Goal: Task Accomplishment & Management: Manage account settings

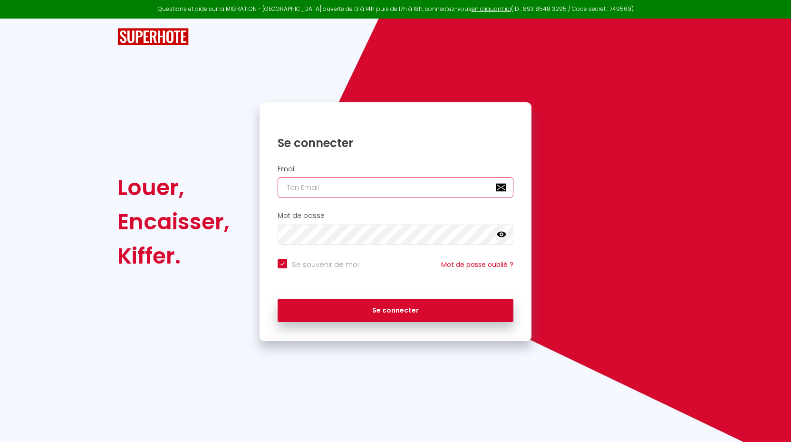
type input "[EMAIL_ADDRESS][DOMAIN_NAME]"
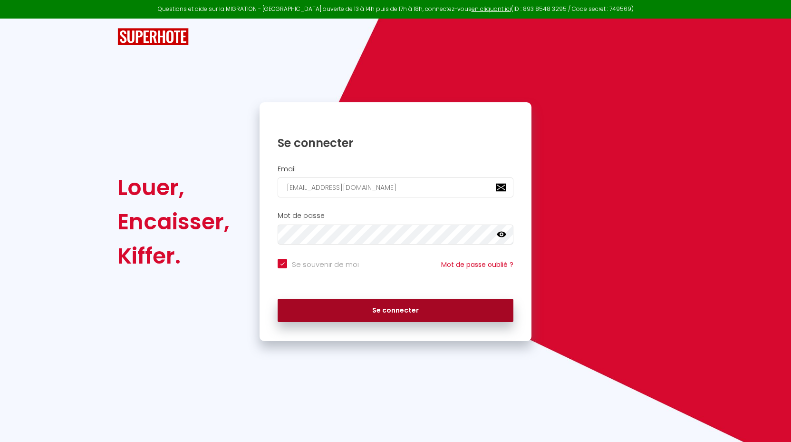
click at [371, 311] on button "Se connecter" at bounding box center [396, 311] width 236 height 24
checkbox input "true"
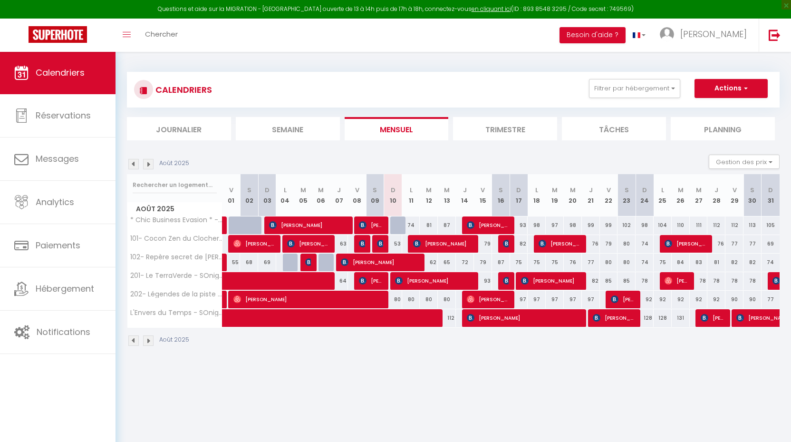
click at [383, 242] on img at bounding box center [381, 244] width 8 height 8
select select "OK"
select select "KO"
select select "1"
select select "0"
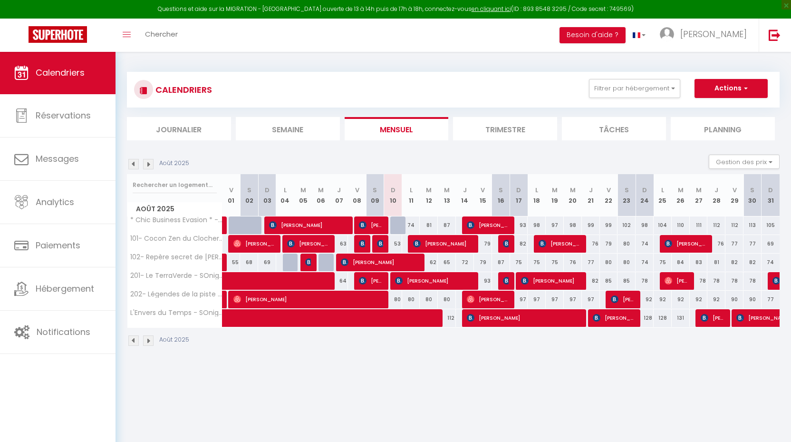
select select "1"
select select
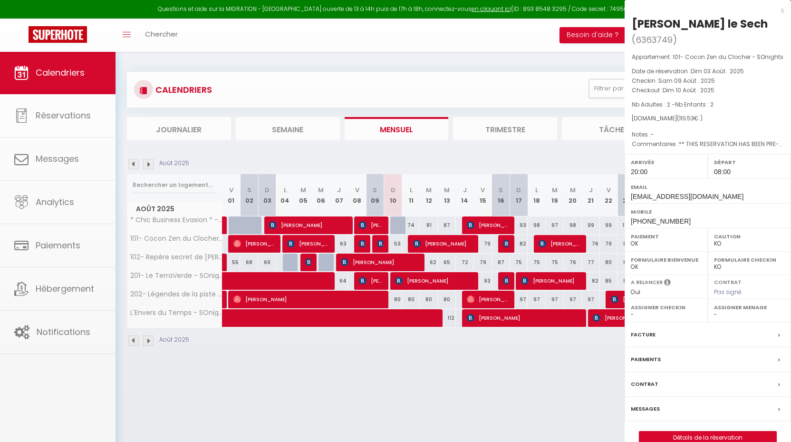
select select "24218"
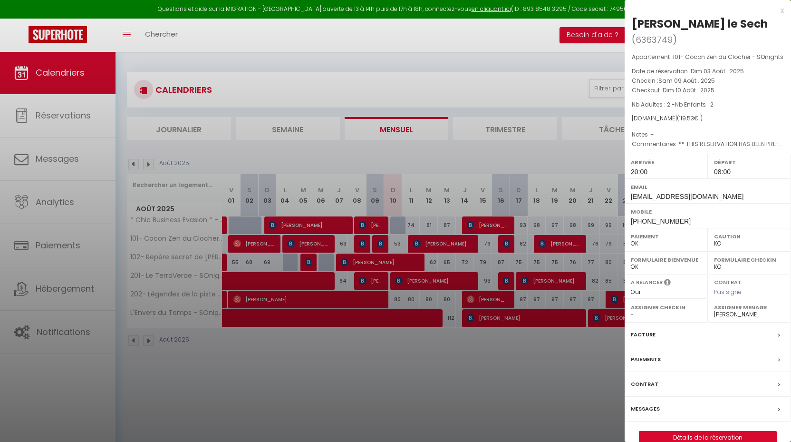
click at [698, 431] on link "Détails de la réservation" at bounding box center [707, 437] width 137 height 12
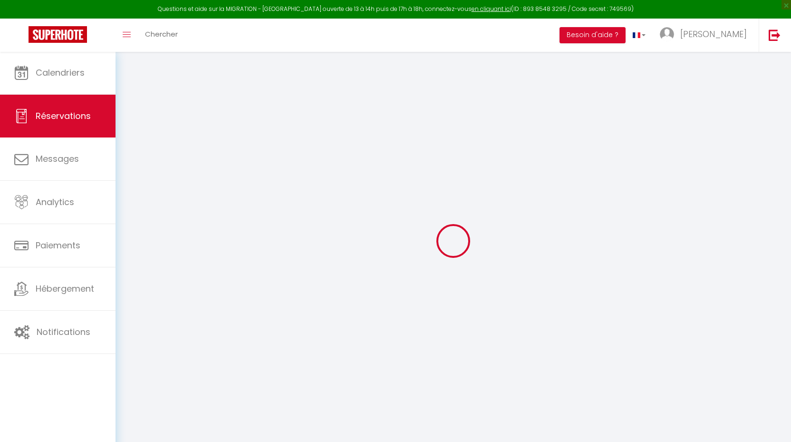
type input "[PERSON_NAME]"
type input "le Sech"
type input "[EMAIL_ADDRESS][DOMAIN_NAME]"
type input "[PHONE_NUMBER]"
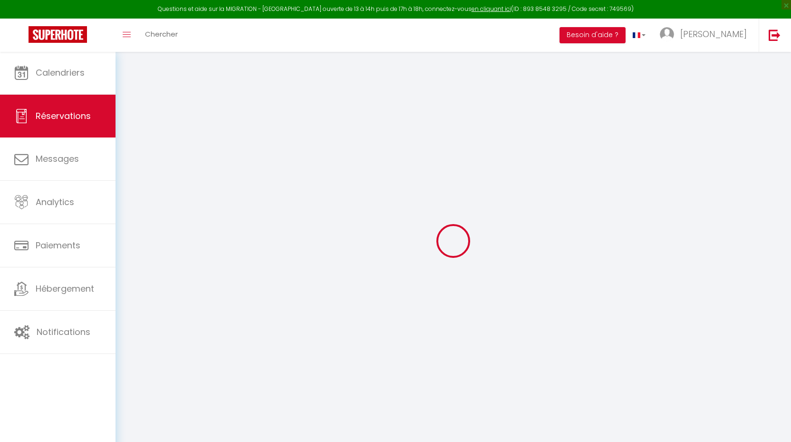
type input "[PHONE_NUMBER]"
type input "."
select select "FR"
type input "19.9"
type input "1.67"
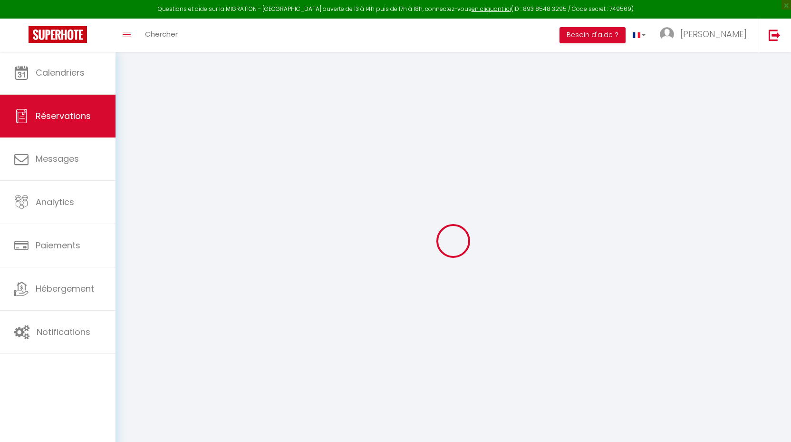
select select "35936"
select select "1"
select select
type input "2"
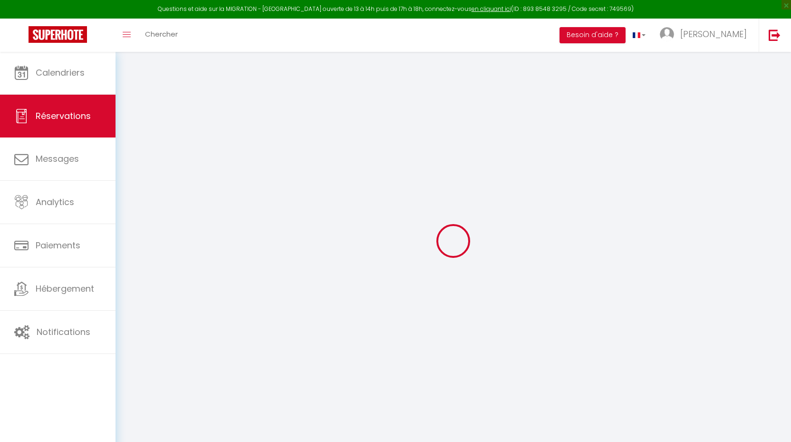
type input "2"
select select "12"
select select
type input "75.05"
checkbox input "false"
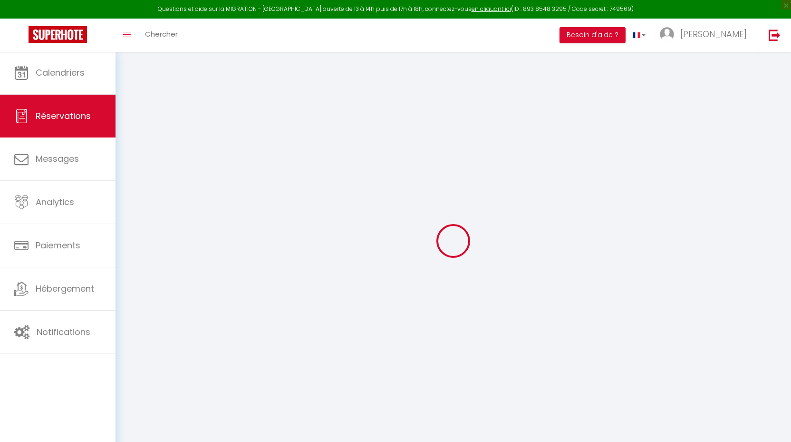
type input "0"
select select "2"
type input "0"
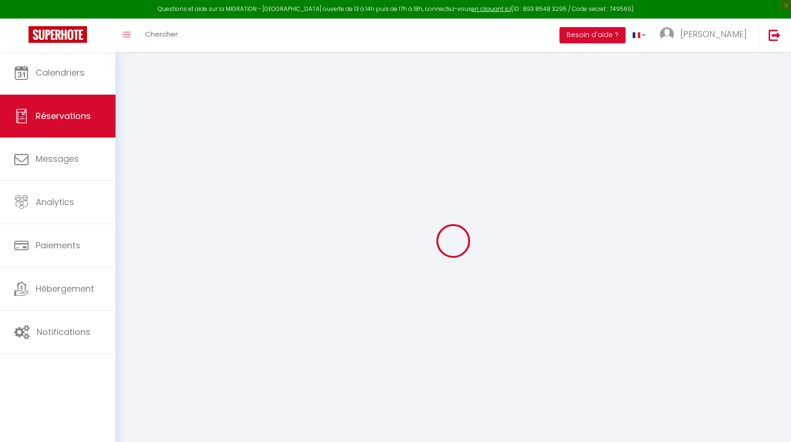
select select
select select "14"
checkbox input "false"
select select
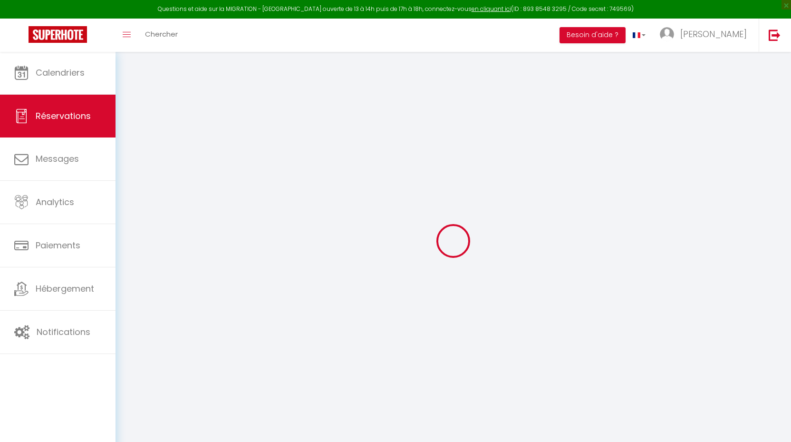
select select
checkbox input "false"
select select
checkbox input "false"
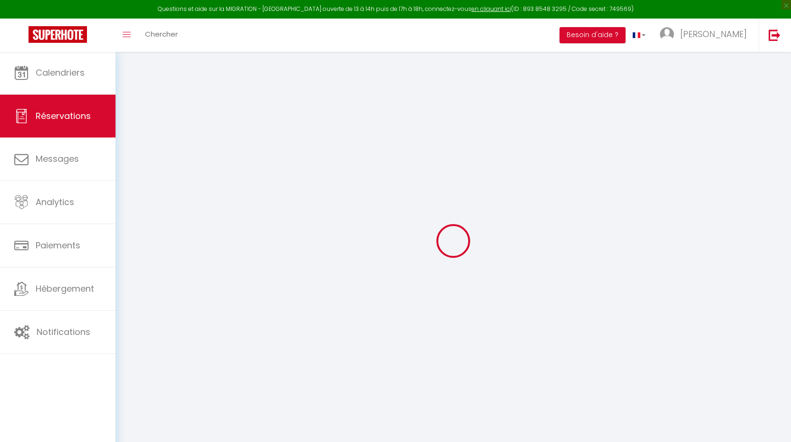
type textarea "** THIS RESERVATION HAS BEEN PRE-PAID ** Reservation has a cancellation grace p…"
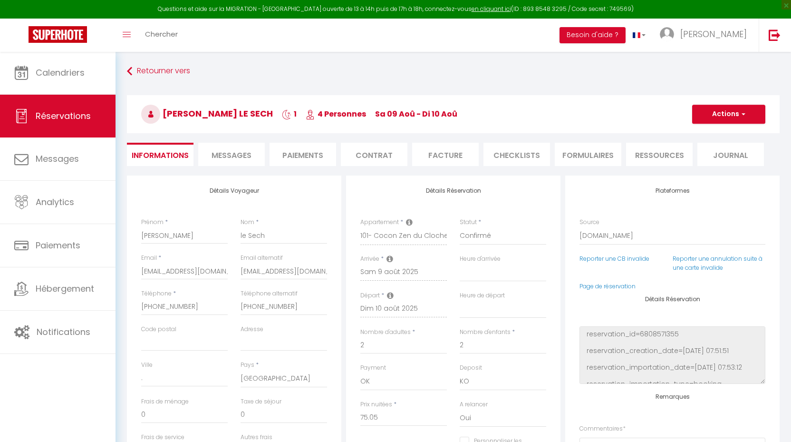
type input "42"
type input "2.48"
select select
checkbox input "false"
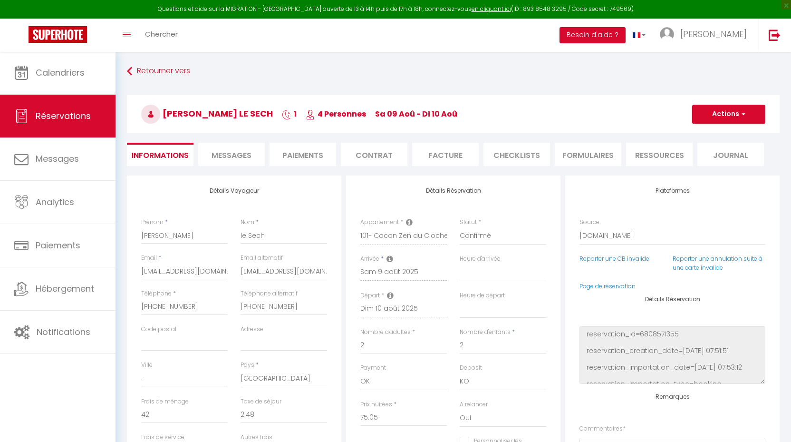
select select "20:00"
select select "08:00"
checkbox input "false"
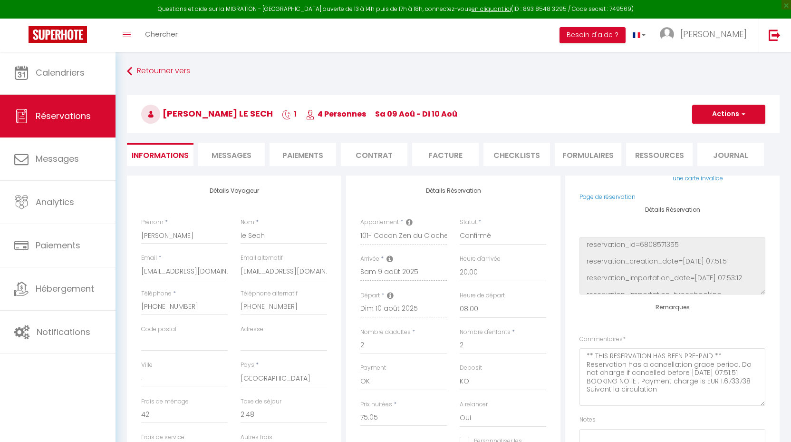
scroll to position [90, 0]
click at [534, 156] on li "CHECKLISTS" at bounding box center [517, 154] width 67 height 23
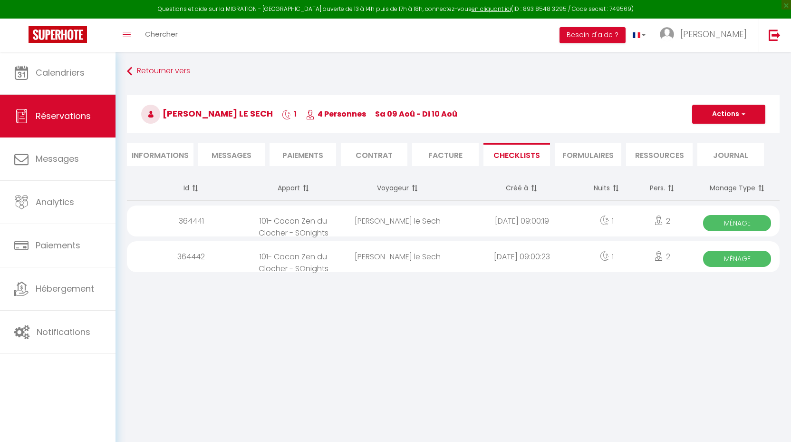
click at [122, 78] on div "Retourner vers [PERSON_NAME] le Sech 1 4 Personnes sa 09 Aoû - di 10 Aoû Action…" at bounding box center [453, 119] width 665 height 113
click at [146, 72] on link "Retourner vers" at bounding box center [453, 71] width 653 height 17
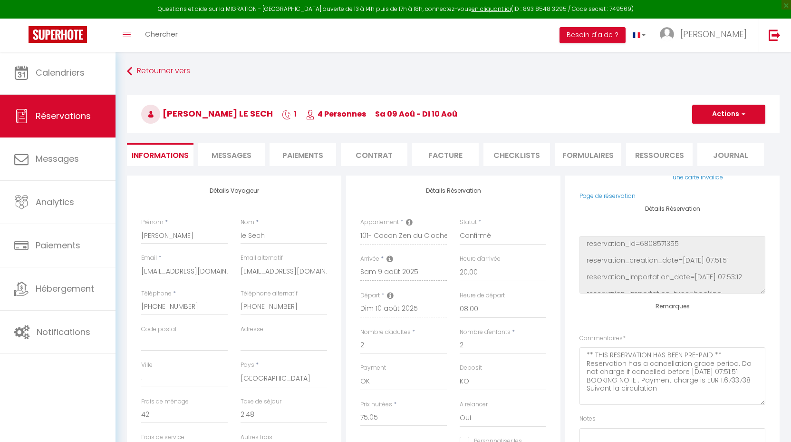
click at [211, 158] on li "Messages" at bounding box center [231, 154] width 67 height 23
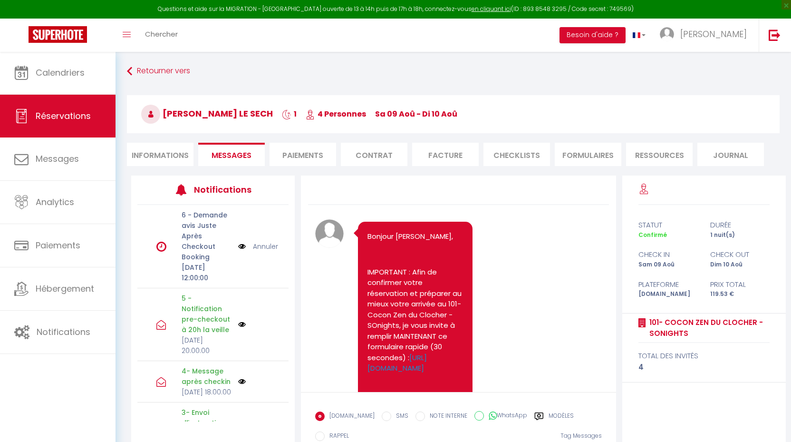
click at [305, 154] on li "Paiements" at bounding box center [303, 154] width 67 height 23
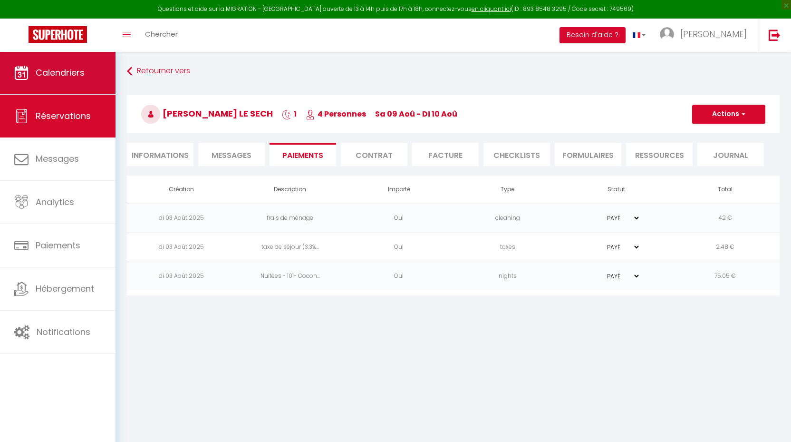
click at [52, 85] on link "Calendriers" at bounding box center [58, 72] width 116 height 43
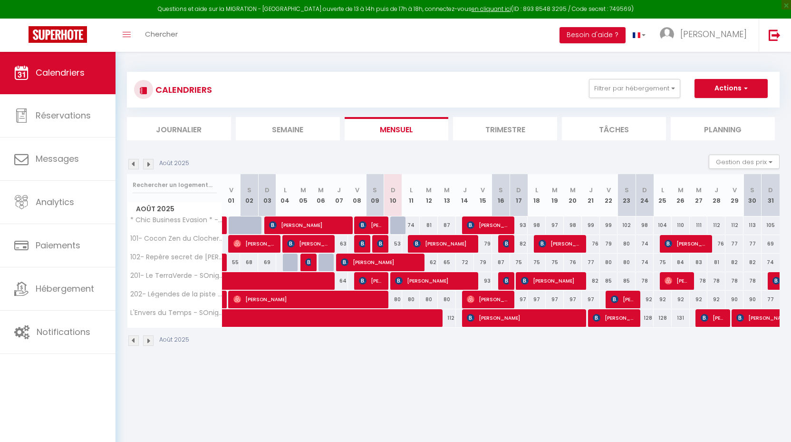
click at [377, 284] on span "[PERSON_NAME]" at bounding box center [371, 280] width 24 height 18
select select "OK"
select select "KO"
select select "1"
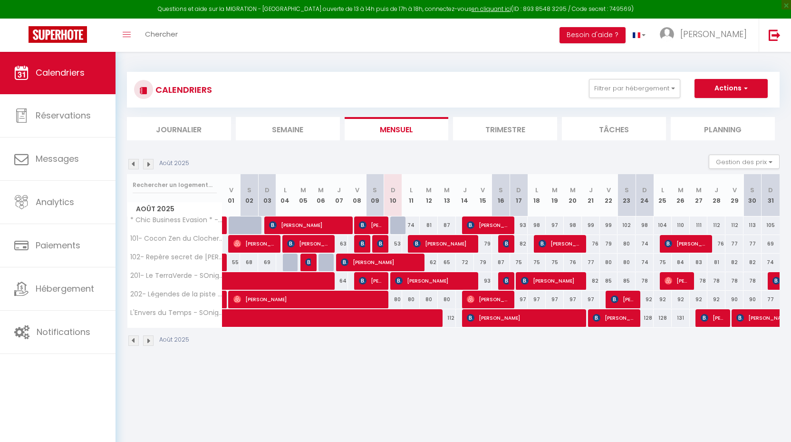
select select "1"
select select
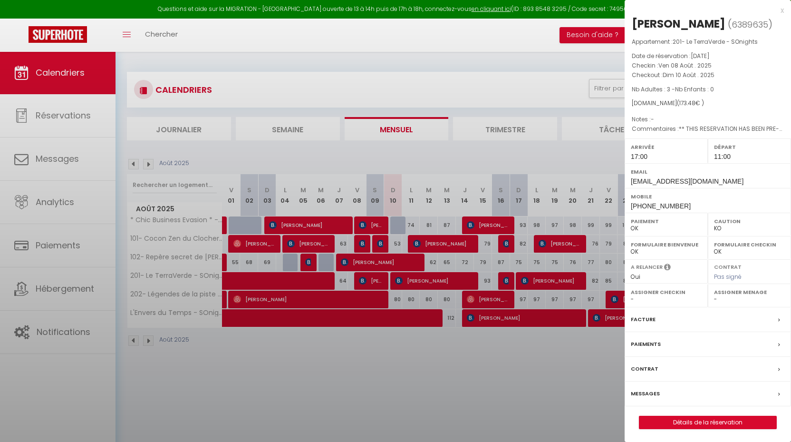
select select "24218"
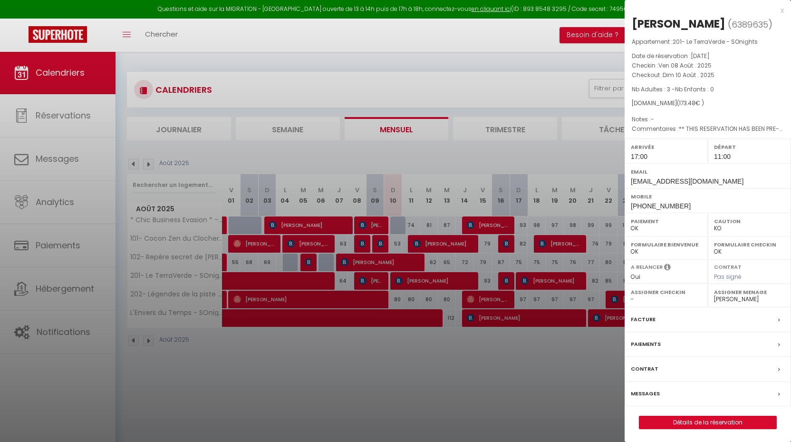
click at [736, 416] on link "Détails de la réservation" at bounding box center [707, 422] width 137 height 12
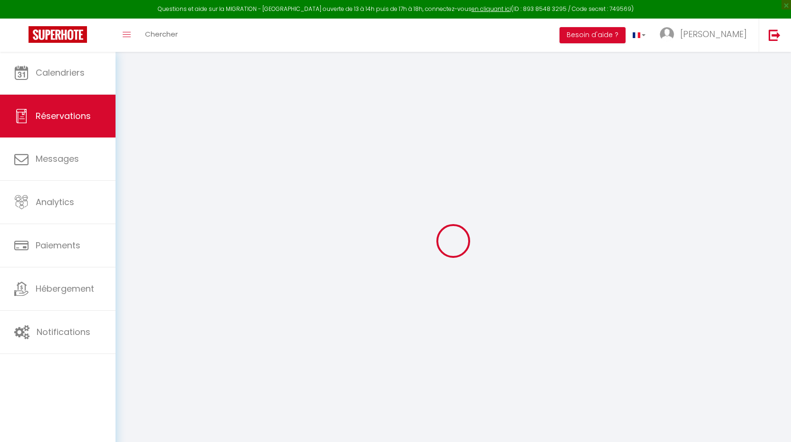
type input "[PERSON_NAME]"
type input "DIONNET"
type input "[EMAIL_ADDRESS][DOMAIN_NAME]"
type input "[PHONE_NUMBER]"
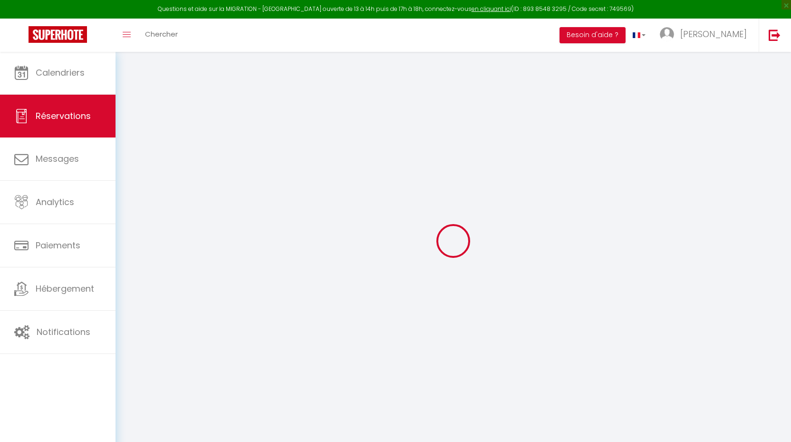
type input "[PHONE_NUMBER]"
select select "FR"
type input "28.78"
type input "2.43"
select select "36252"
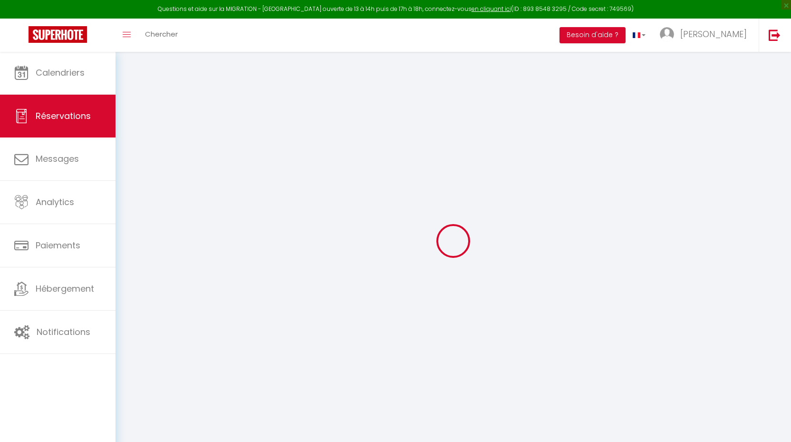
select select "1"
select select
type input "3"
select select "12"
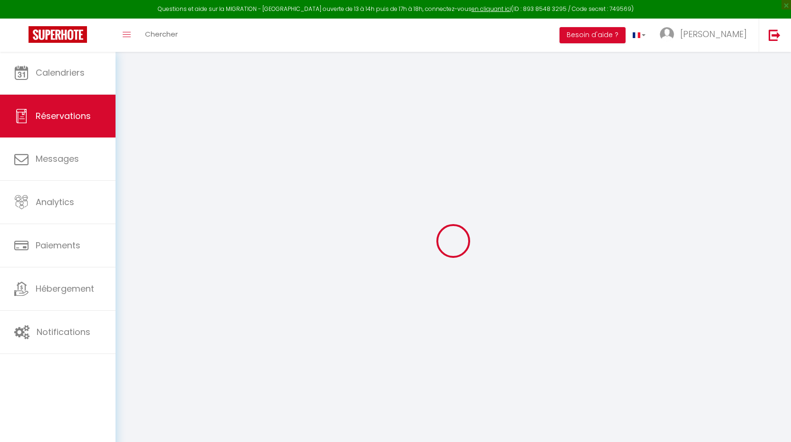
select select
type input "127.28"
checkbox input "false"
type input "0"
select select "2"
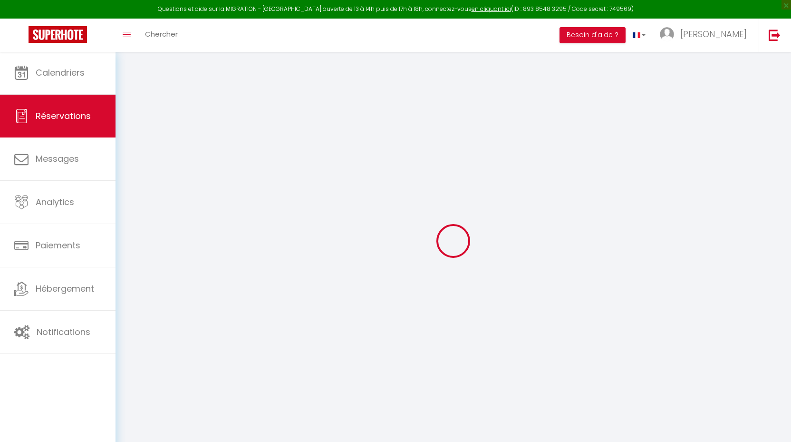
type input "0"
select select
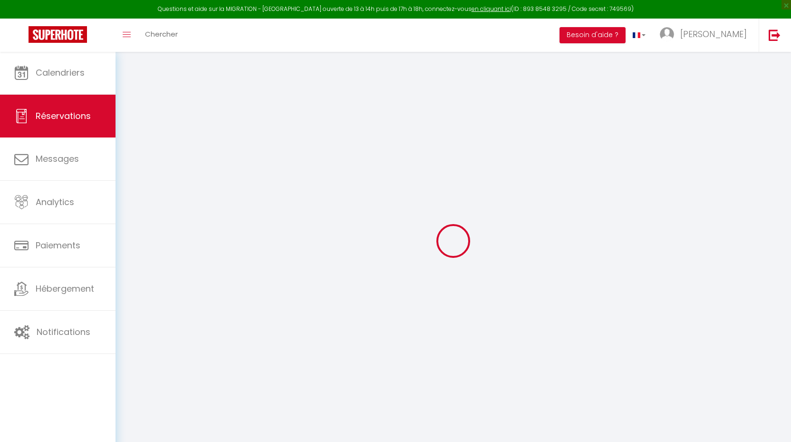
select select "14"
checkbox input "false"
select select
checkbox input "false"
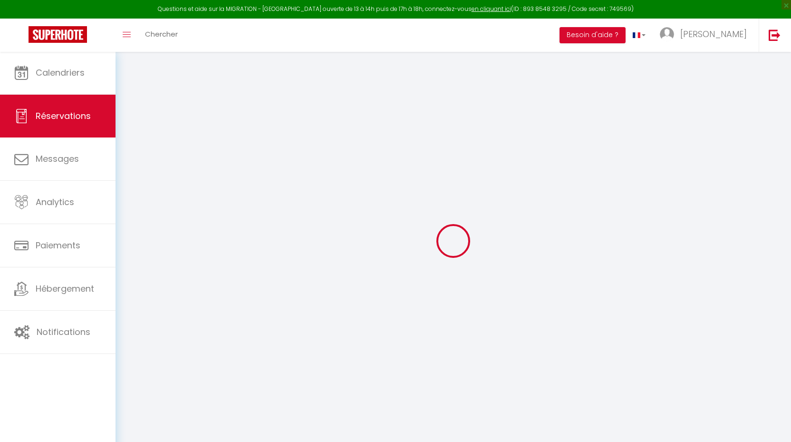
select select
checkbox input "false"
select select
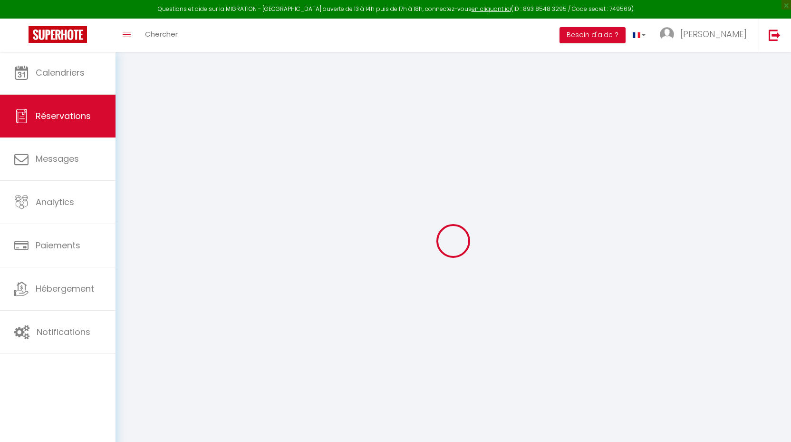
checkbox input "false"
type textarea "** THIS RESERVATION HAS BEEN PRE-PAID ** Reservation has a cancellation grace p…"
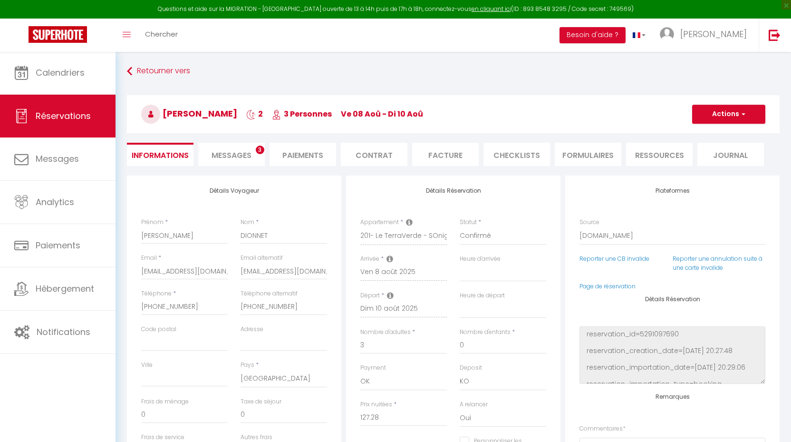
type input "42"
type input "4.2"
select select
checkbox input "false"
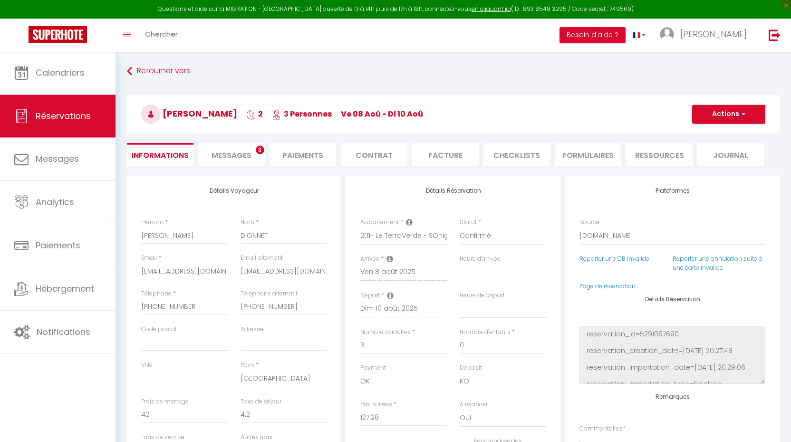
select select "17:00"
select select "11:00"
click at [243, 154] on span "Messages" at bounding box center [232, 155] width 40 height 11
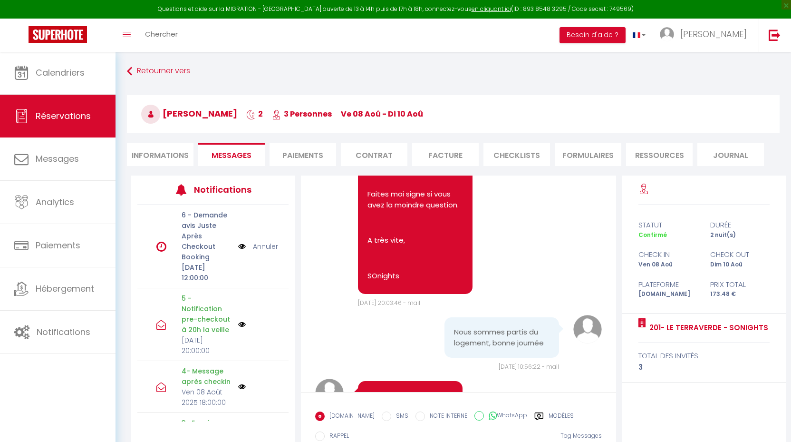
scroll to position [4110, 0]
click at [586, 158] on li "FORMULAIRES" at bounding box center [588, 154] width 67 height 23
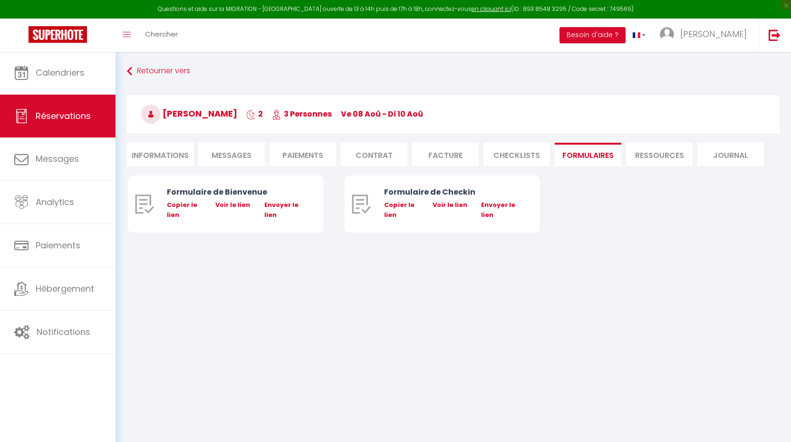
click at [532, 155] on li "CHECKLISTS" at bounding box center [517, 154] width 67 height 23
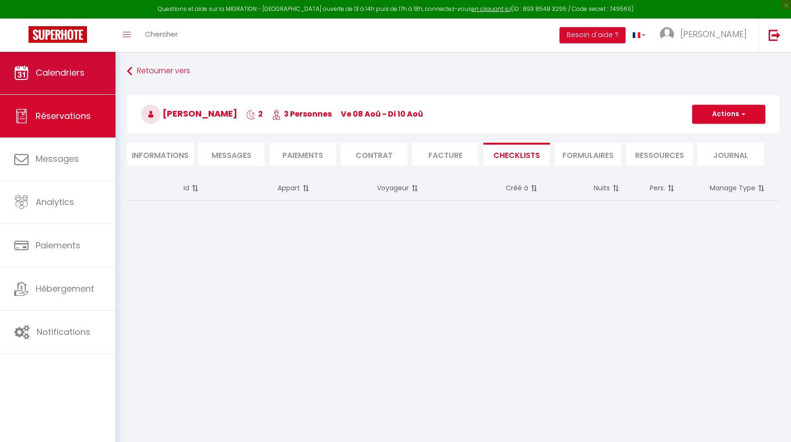
click at [48, 76] on span "Calendriers" at bounding box center [60, 73] width 49 height 12
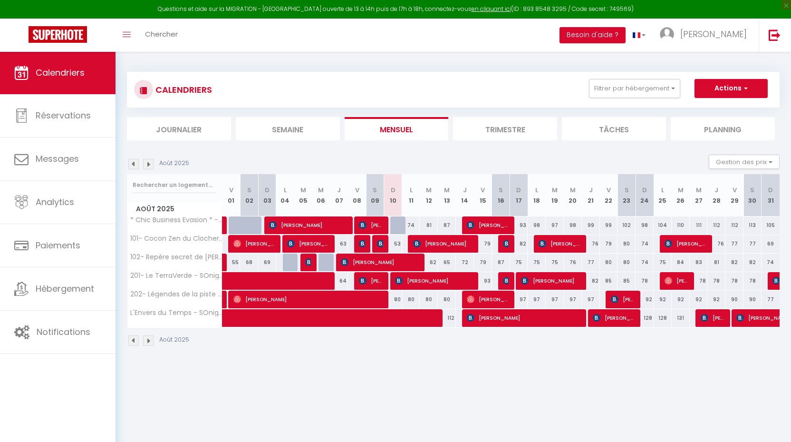
click at [389, 271] on span "[PERSON_NAME]" at bounding box center [380, 262] width 78 height 18
select select "OK"
select select "1"
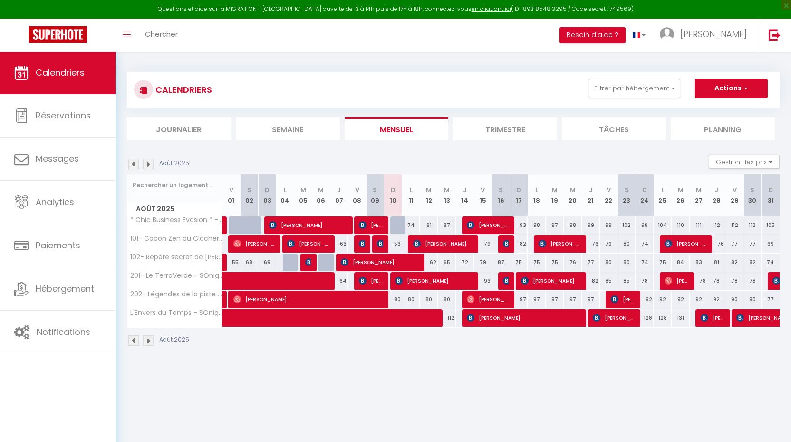
select select "1"
select select
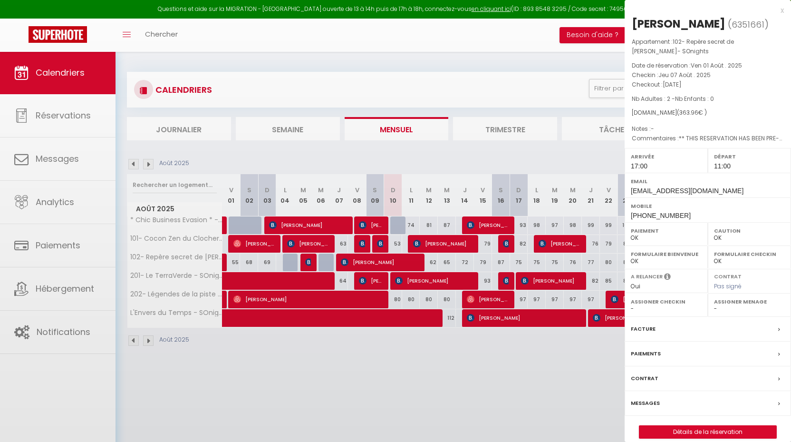
select select "24218"
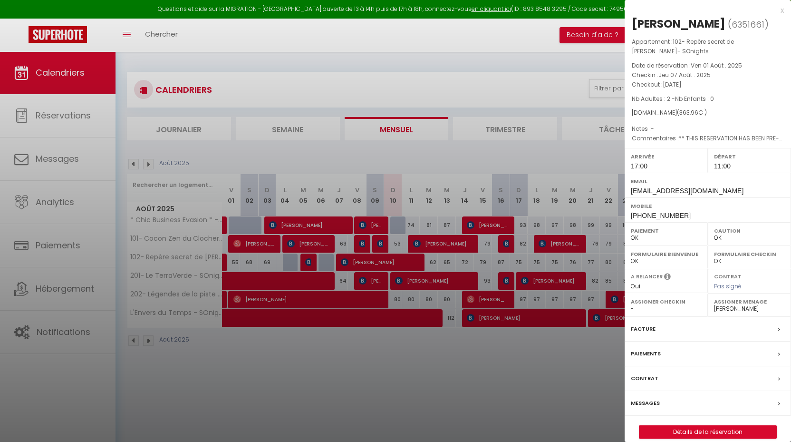
click at [371, 301] on div at bounding box center [395, 221] width 791 height 442
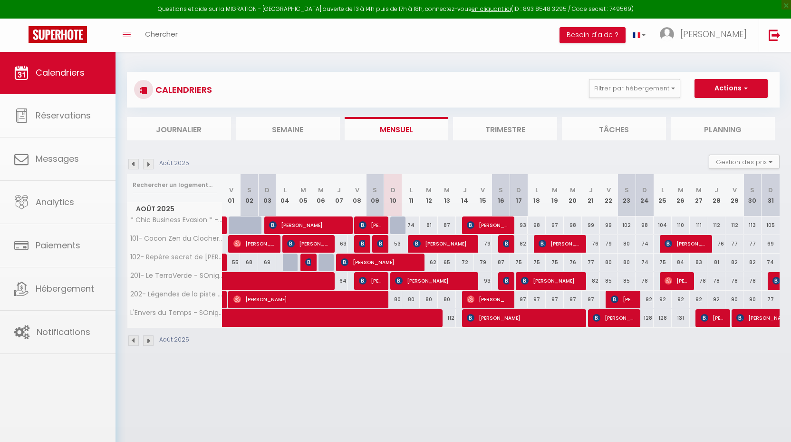
click at [371, 301] on span "[PERSON_NAME]" at bounding box center [308, 299] width 151 height 18
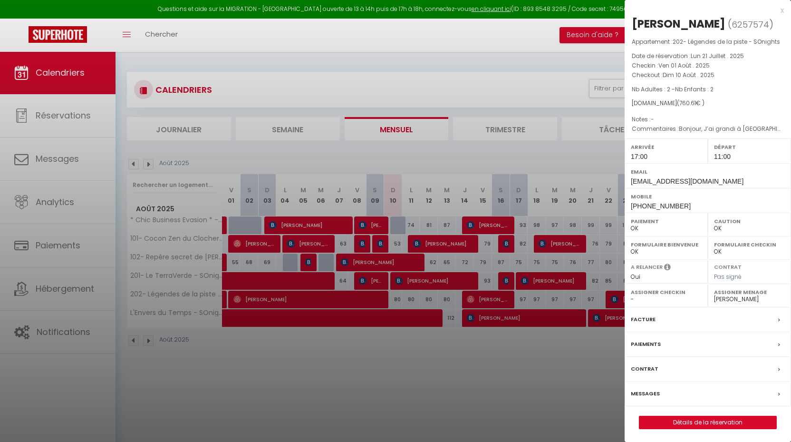
click at [694, 419] on link "Détails de la réservation" at bounding box center [707, 422] width 137 height 12
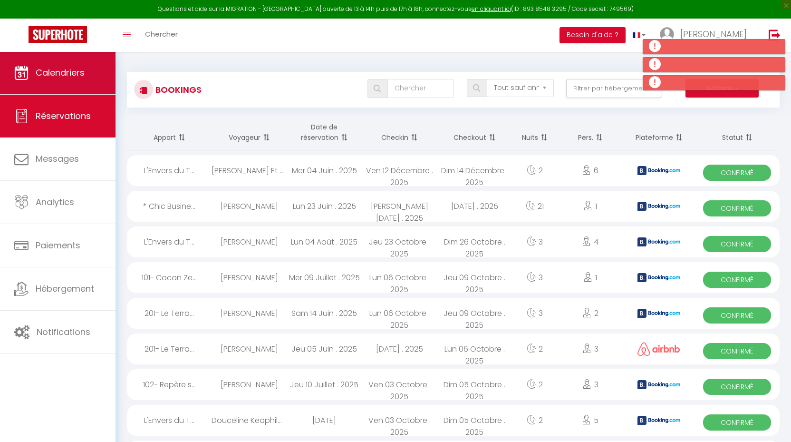
click at [61, 84] on link "Calendriers" at bounding box center [58, 72] width 116 height 43
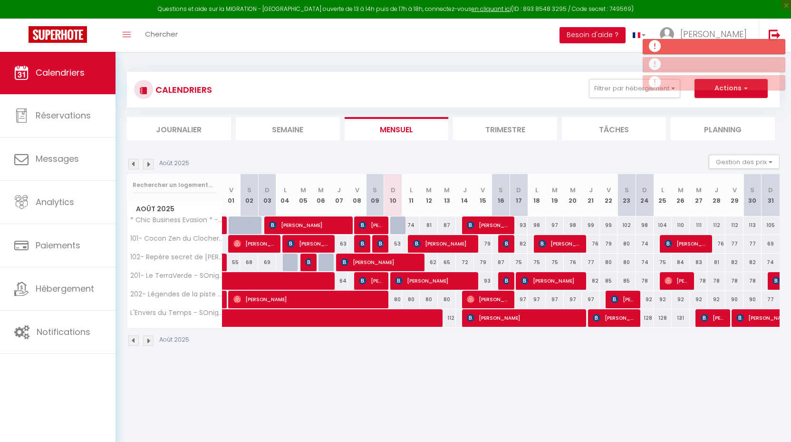
click at [67, 71] on span "Calendriers" at bounding box center [60, 73] width 49 height 12
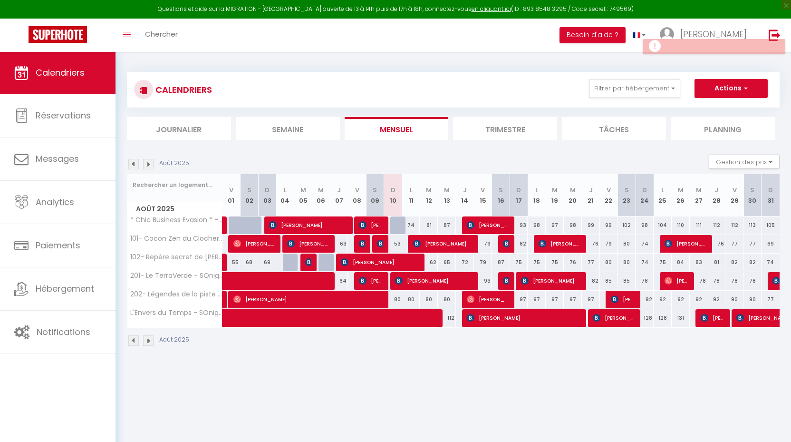
click at [369, 298] on span "[PERSON_NAME]" at bounding box center [308, 299] width 151 height 18
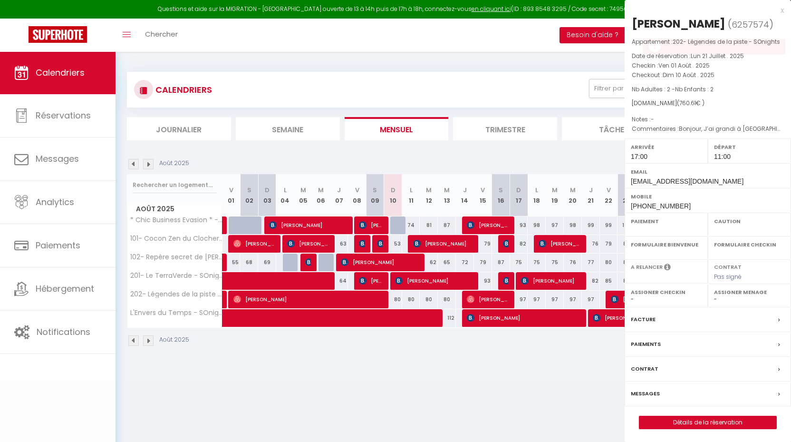
select select "OK"
select select "1"
select select "0"
select select "1"
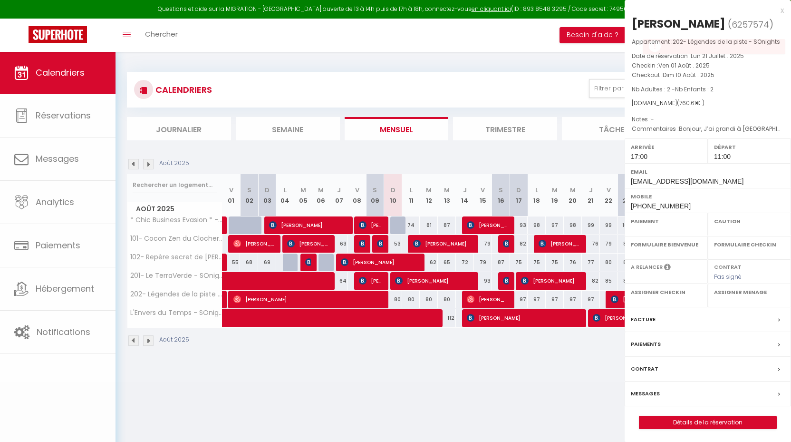
select select
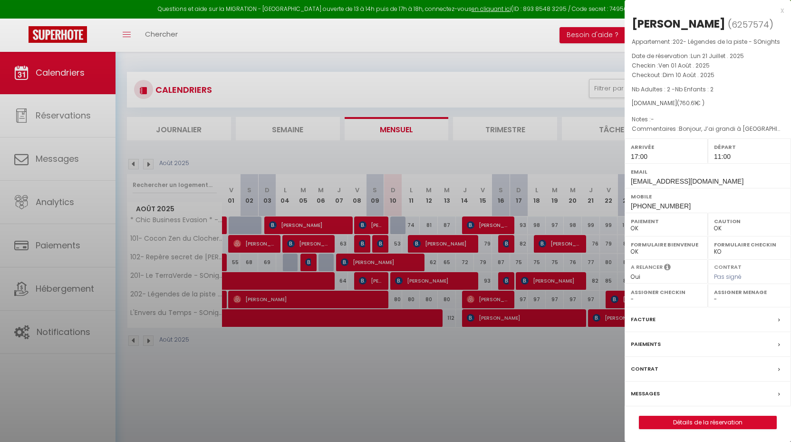
select select "24218"
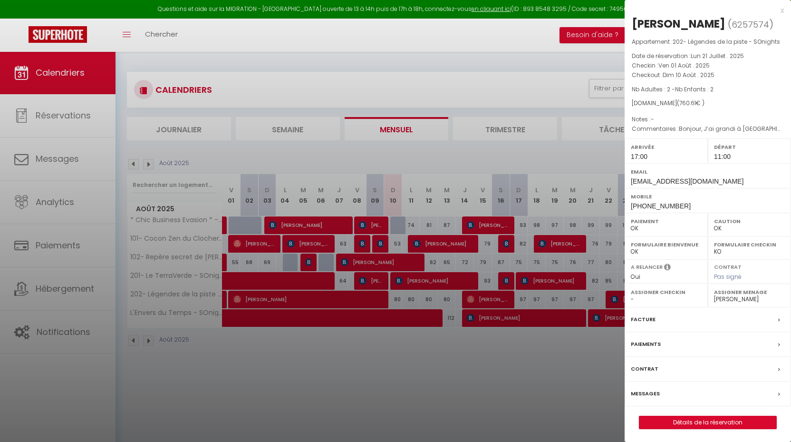
click at [699, 421] on link "Détails de la réservation" at bounding box center [707, 422] width 137 height 12
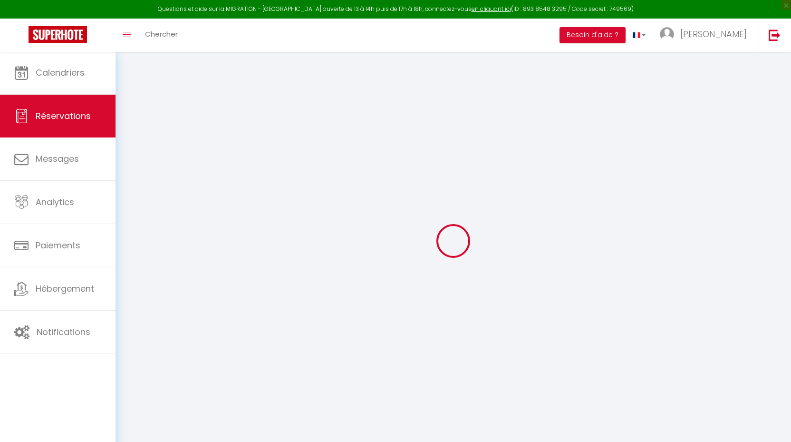
select select "not_cancelled"
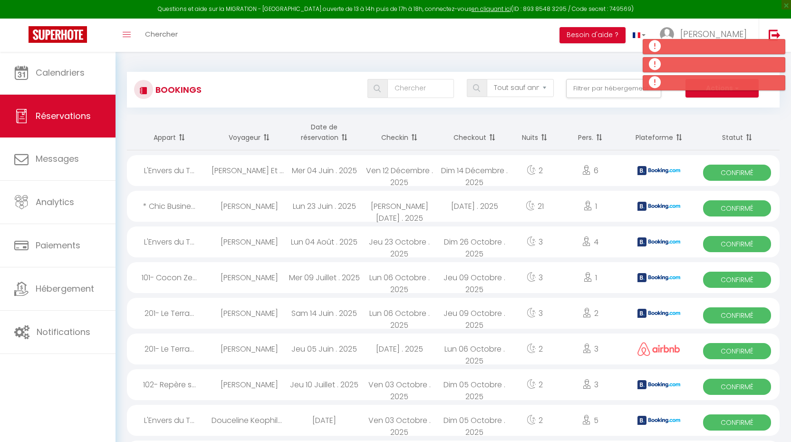
click at [51, 117] on span "Réservations" at bounding box center [63, 116] width 55 height 12
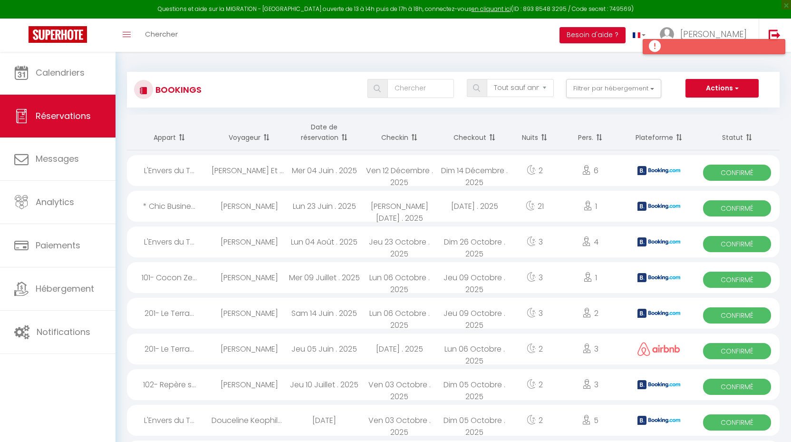
click at [686, 46] on div at bounding box center [714, 46] width 143 height 15
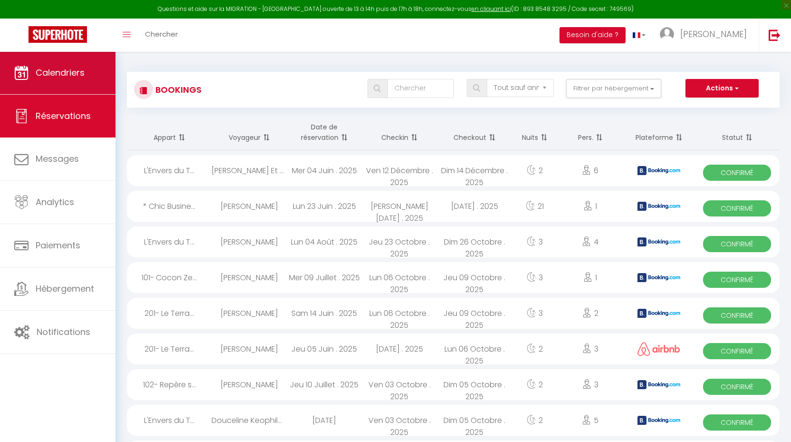
click at [75, 69] on span "Calendriers" at bounding box center [60, 73] width 49 height 12
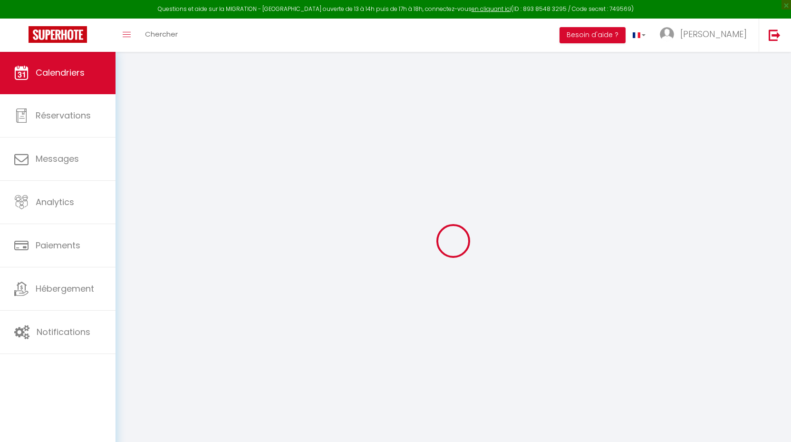
select select
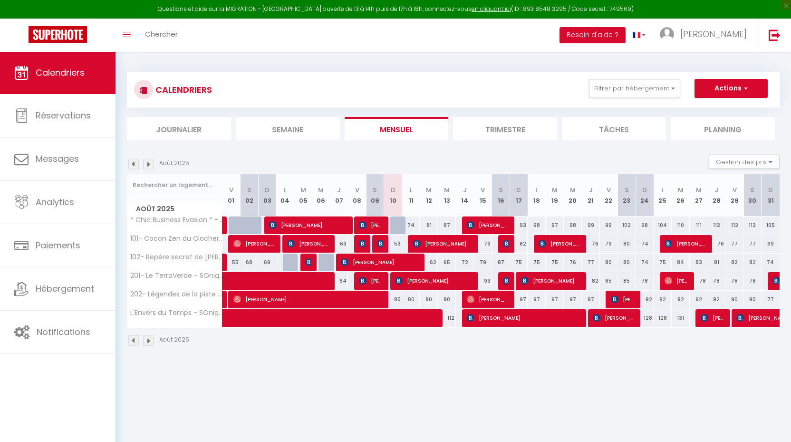
click at [340, 298] on span "[PERSON_NAME]" at bounding box center [308, 299] width 151 height 18
select select "OK"
select select "1"
select select "0"
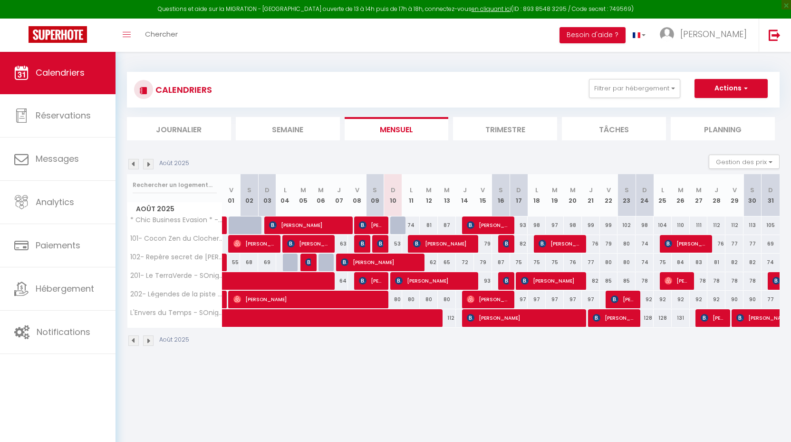
select select "1"
select select
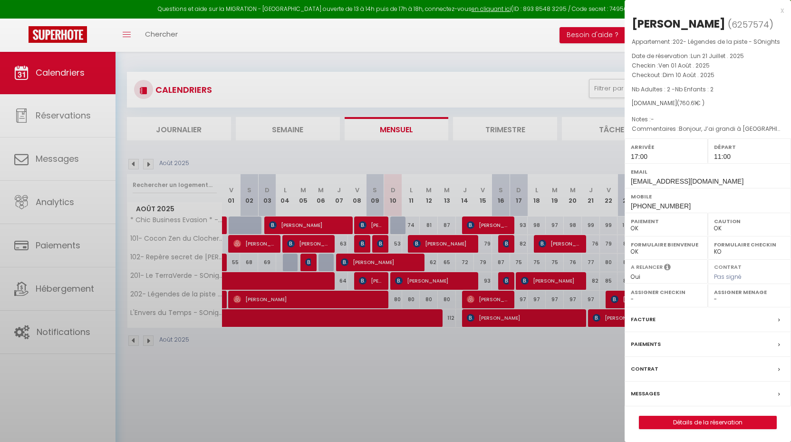
select select "24218"
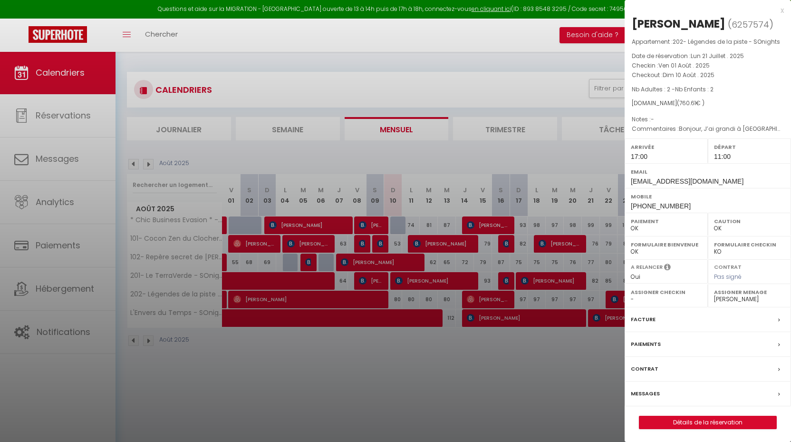
click at [720, 421] on link "Détails de la réservation" at bounding box center [707, 422] width 137 height 12
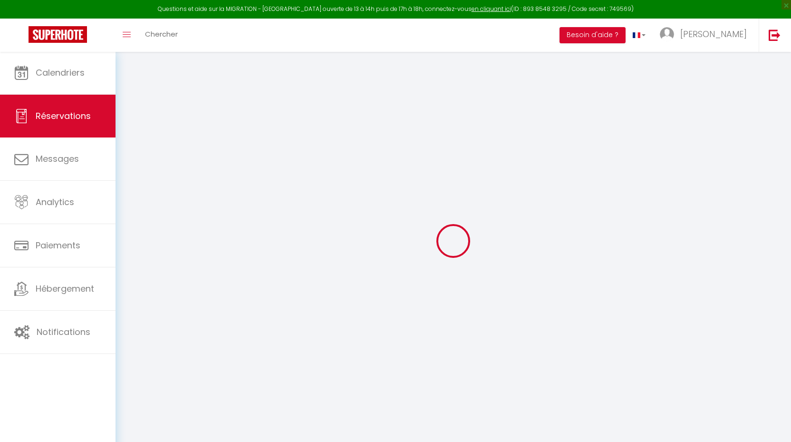
select select "not_cancelled"
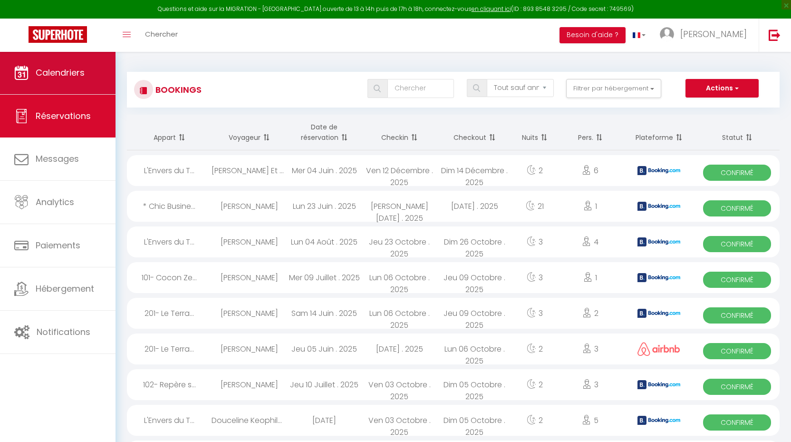
click at [42, 62] on link "Calendriers" at bounding box center [58, 72] width 116 height 43
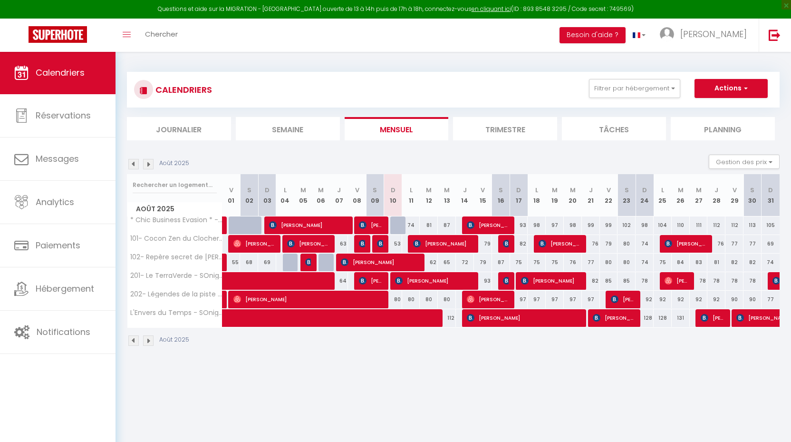
click at [416, 283] on span "[PERSON_NAME]" at bounding box center [434, 280] width 78 height 18
select select "OK"
select select "KO"
select select "0"
select select "1"
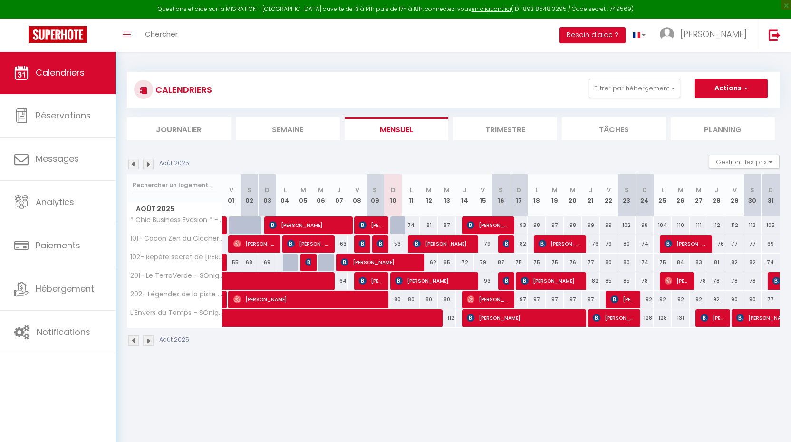
select select "1"
select select
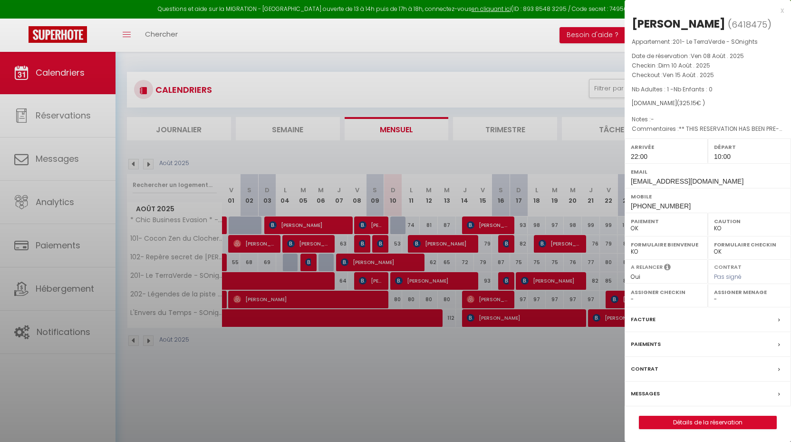
select select "24218"
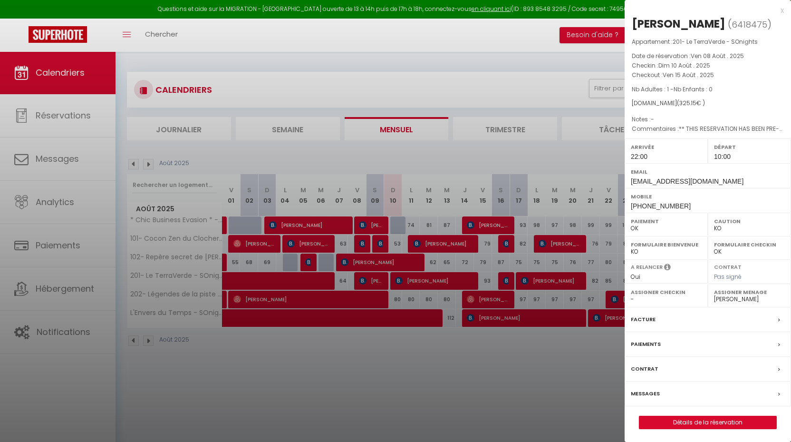
click at [334, 296] on div at bounding box center [395, 221] width 791 height 442
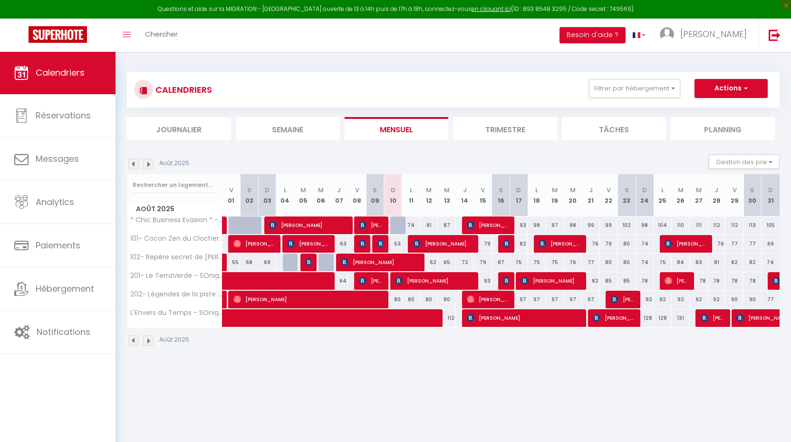
click at [334, 298] on span "[PERSON_NAME]" at bounding box center [308, 299] width 151 height 18
select select "OK"
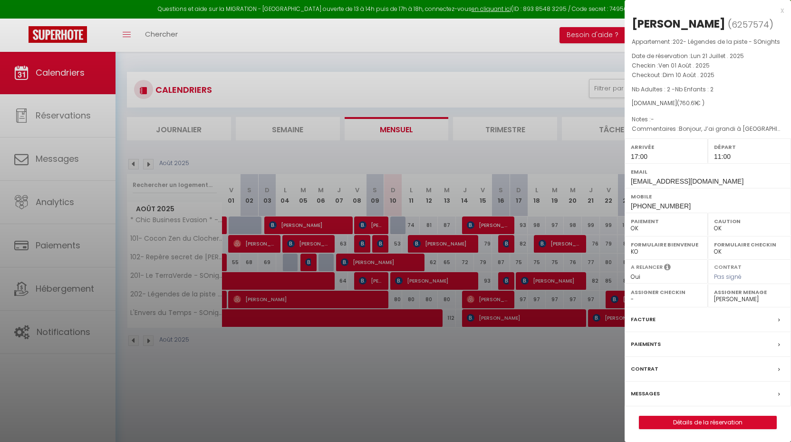
click at [690, 416] on link "Détails de la réservation" at bounding box center [707, 422] width 137 height 12
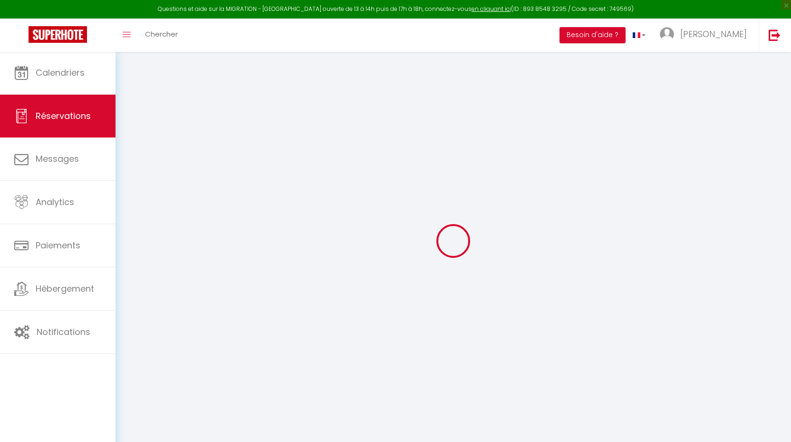
select select "not_cancelled"
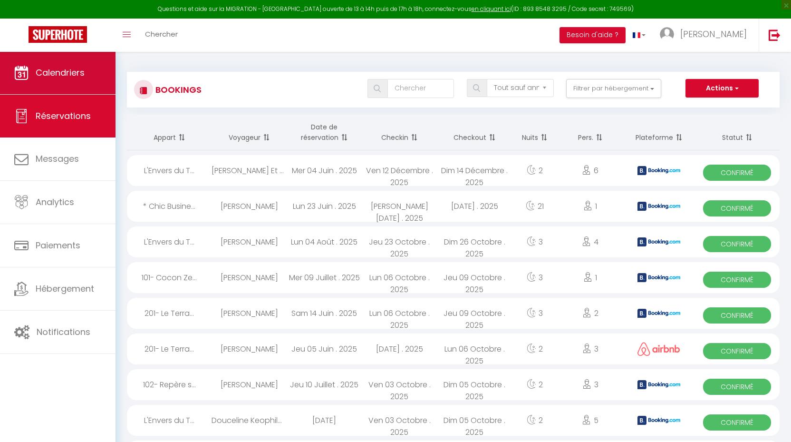
click at [68, 69] on span "Calendriers" at bounding box center [60, 73] width 49 height 12
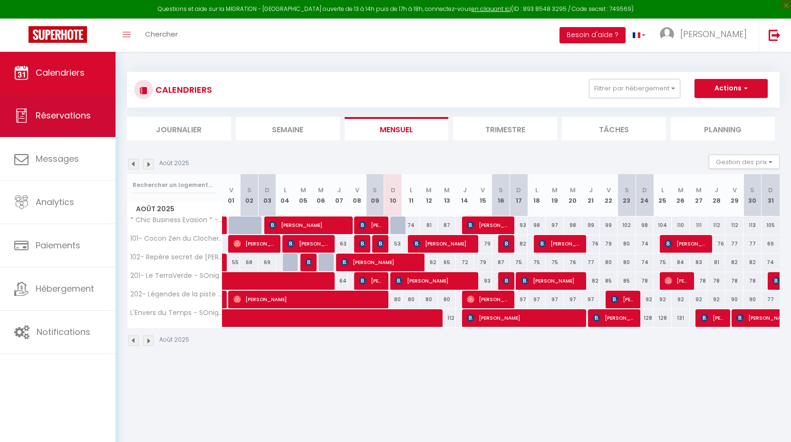
click at [66, 100] on link "Réservations" at bounding box center [58, 115] width 116 height 43
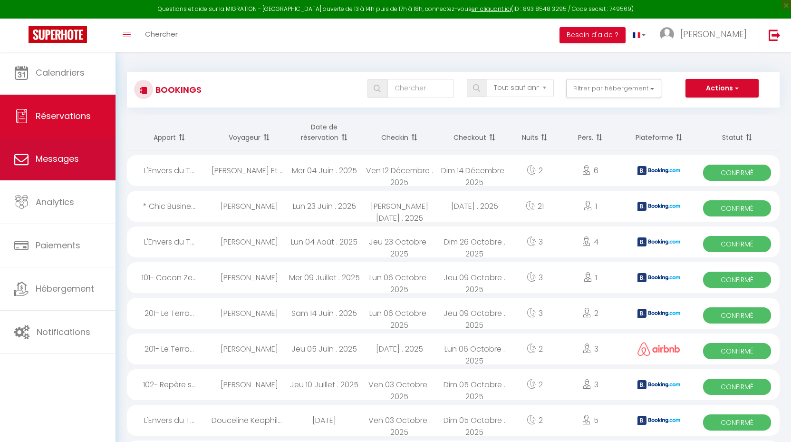
click at [54, 157] on span "Messages" at bounding box center [57, 159] width 43 height 12
select select "message"
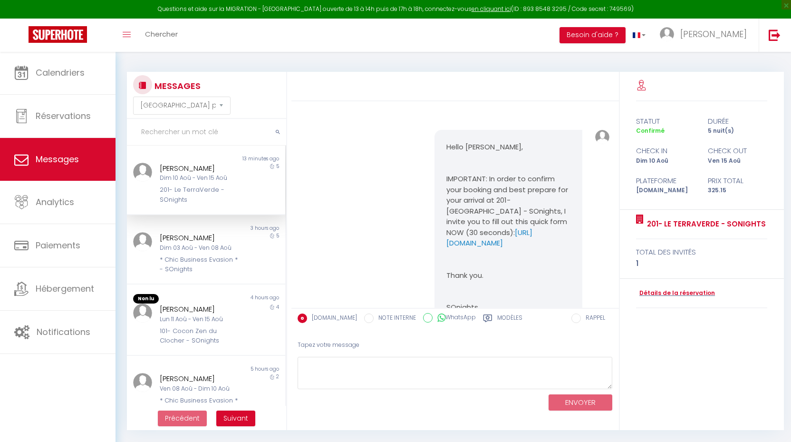
scroll to position [1569, 0]
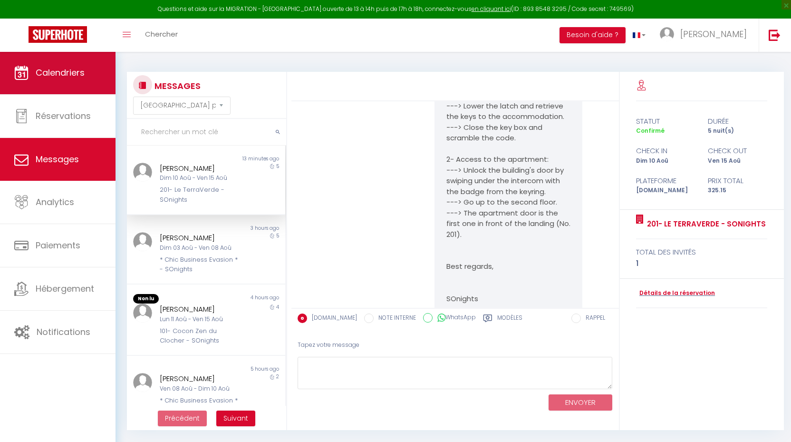
click at [57, 73] on span "Calendriers" at bounding box center [60, 73] width 49 height 12
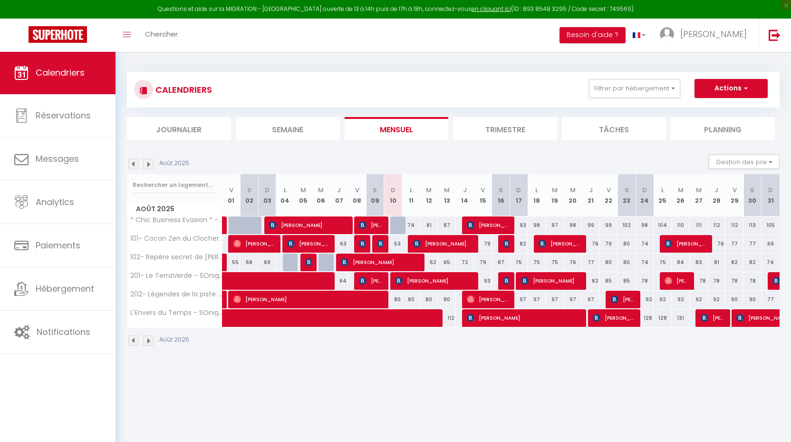
click at [328, 300] on span "[PERSON_NAME]" at bounding box center [308, 299] width 151 height 18
select select "OK"
select select "1"
select select "0"
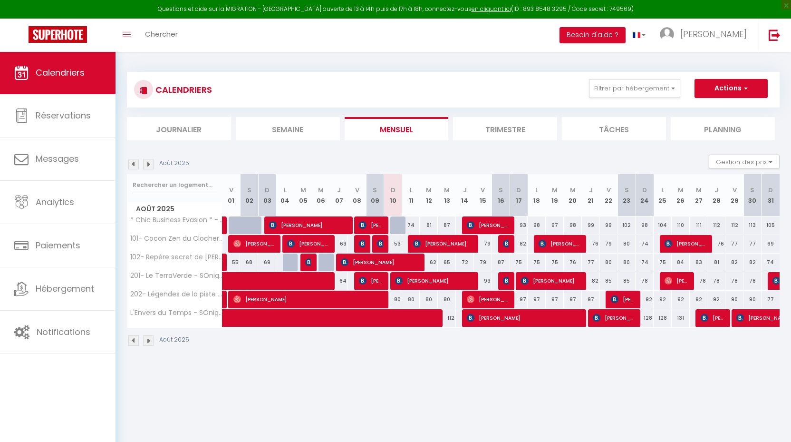
select select "1"
select select
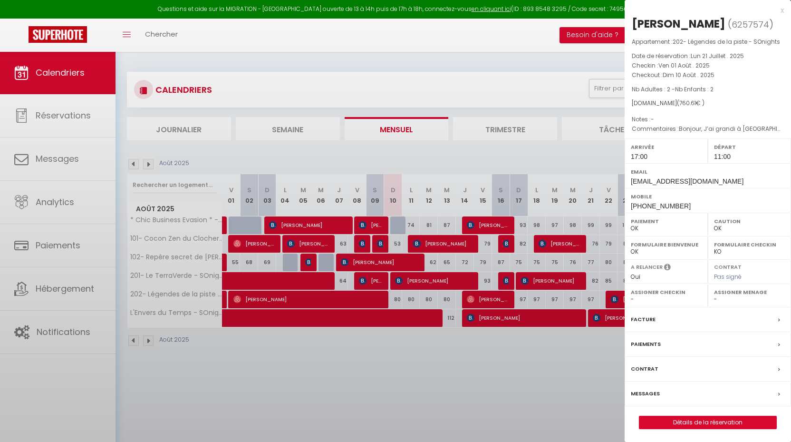
select select "24218"
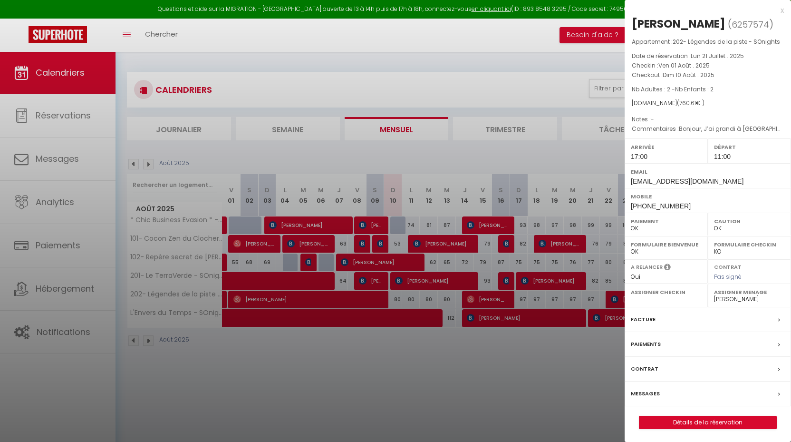
click at [736, 420] on link "Détails de la réservation" at bounding box center [707, 422] width 137 height 12
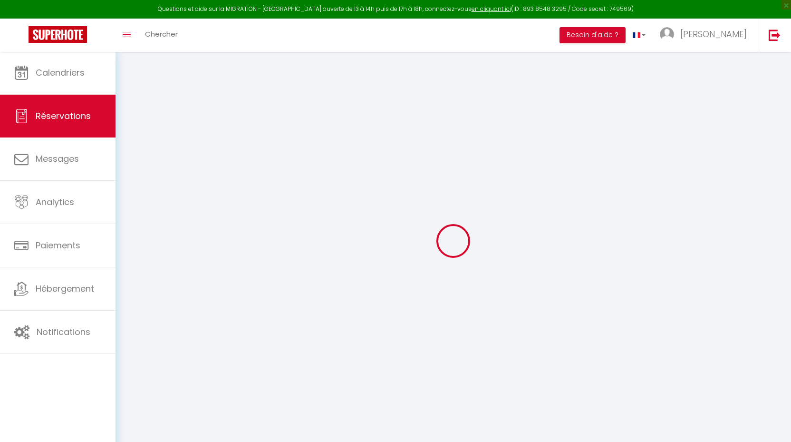
select select "not_cancelled"
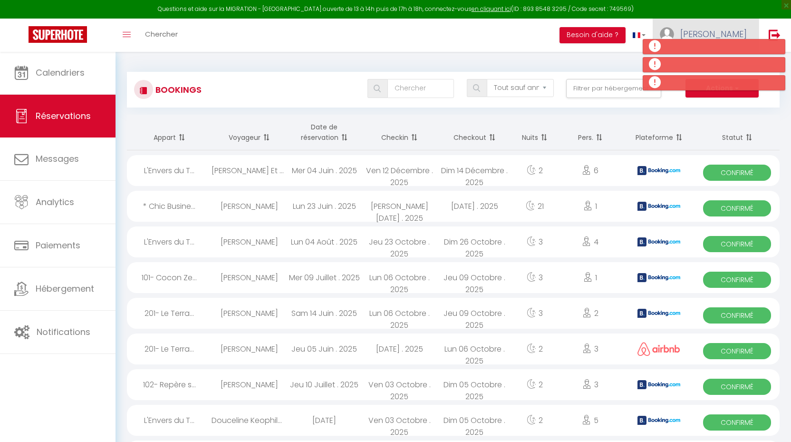
click at [723, 31] on span "[PERSON_NAME]" at bounding box center [713, 34] width 67 height 12
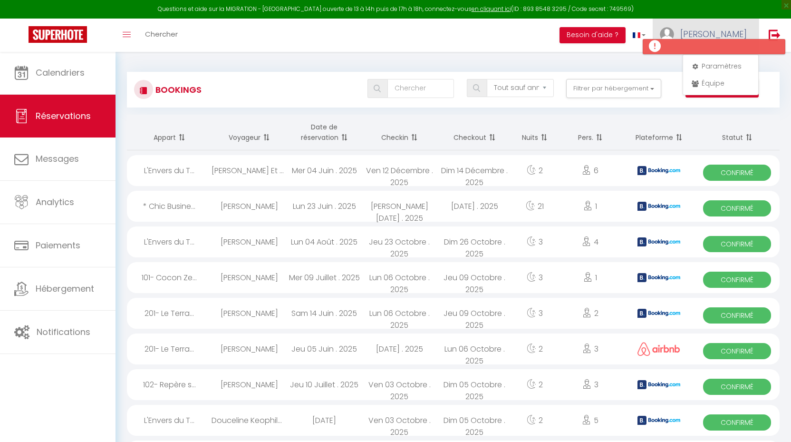
click at [718, 33] on link "[PERSON_NAME]" at bounding box center [706, 35] width 106 height 33
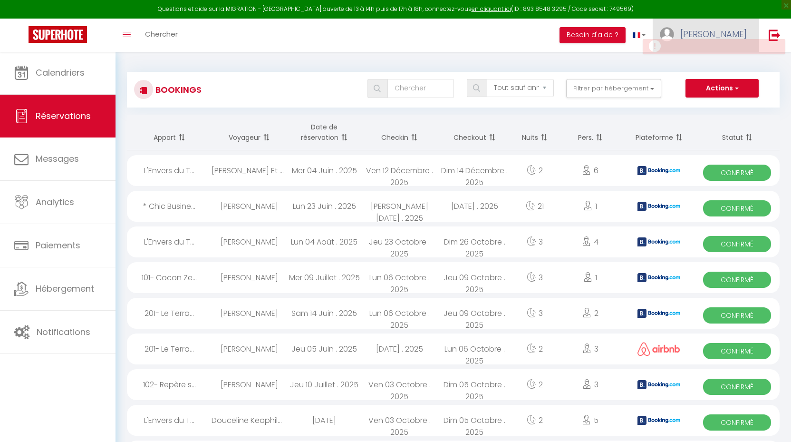
click at [718, 33] on link "[PERSON_NAME]" at bounding box center [706, 35] width 106 height 33
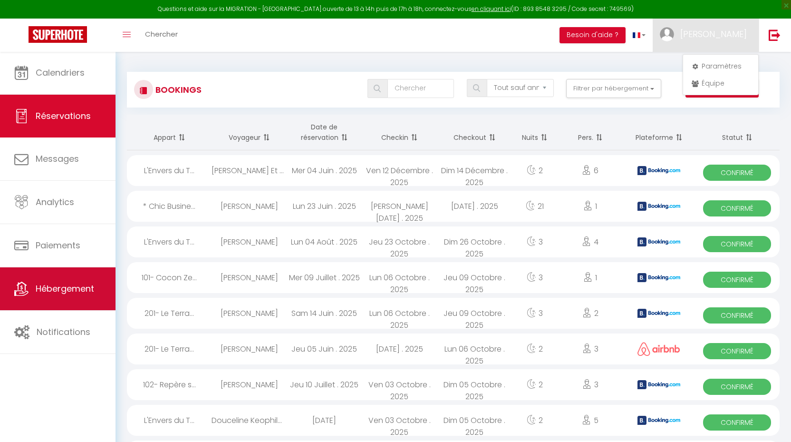
click at [68, 291] on span "Hébergement" at bounding box center [65, 288] width 58 height 12
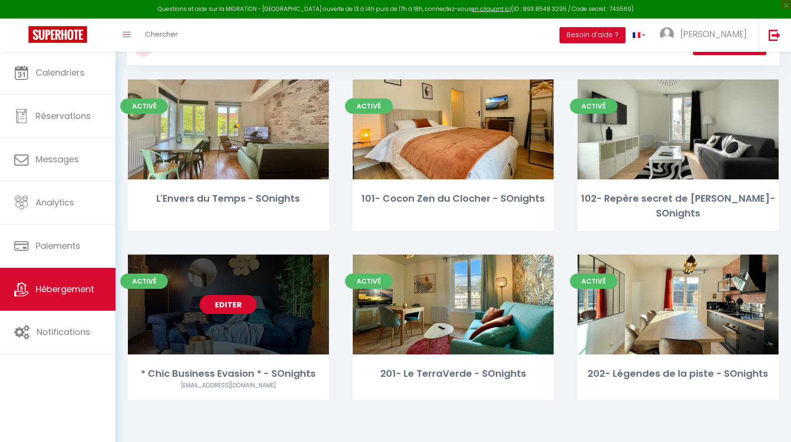
scroll to position [43, 0]
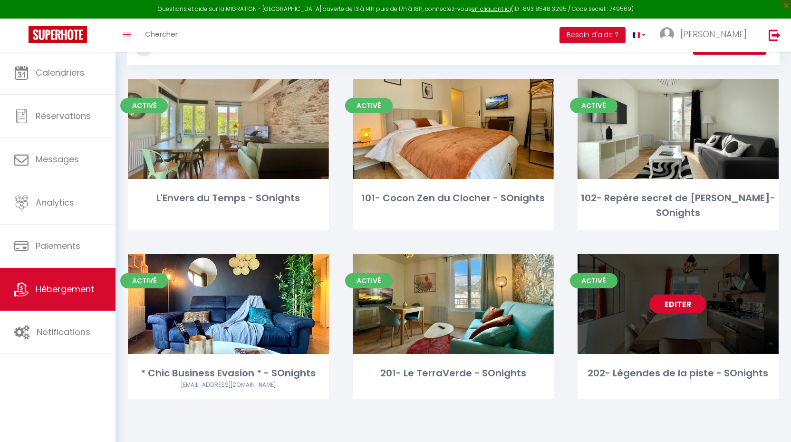
click at [677, 294] on link "Editer" at bounding box center [677, 303] width 57 height 19
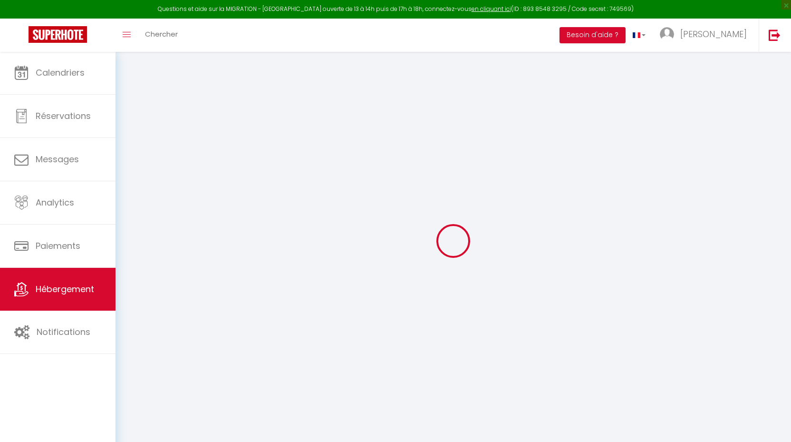
select select "+ 18 %"
select select "+ 40 %"
select select "+ 8 %"
select select
checkbox input "false"
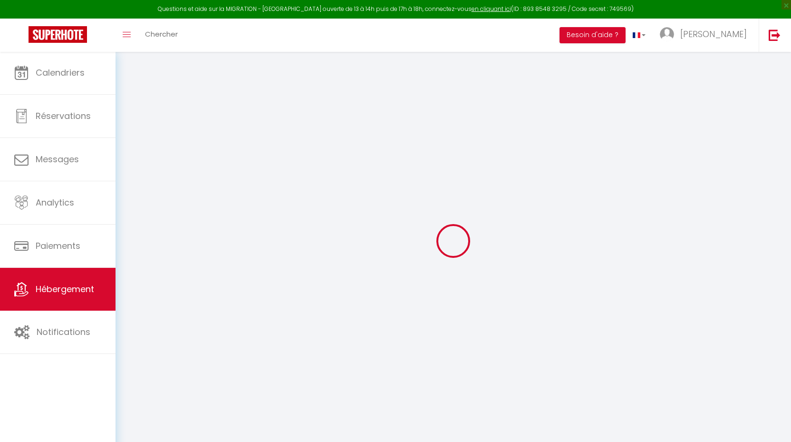
checkbox input "false"
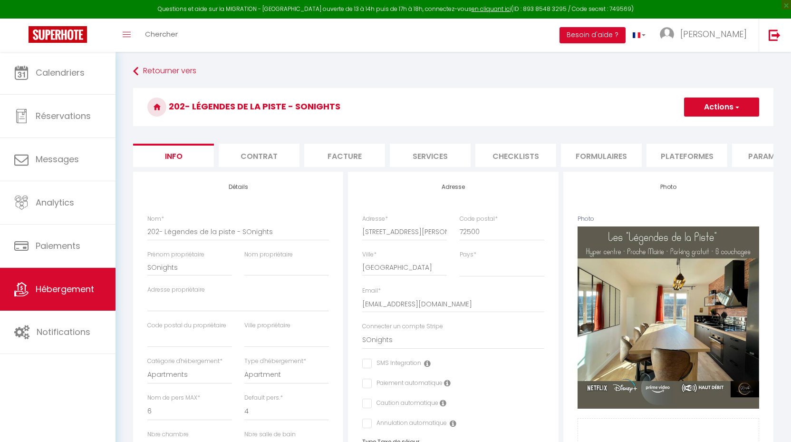
click at [677, 151] on li "Plateformes" at bounding box center [687, 155] width 81 height 23
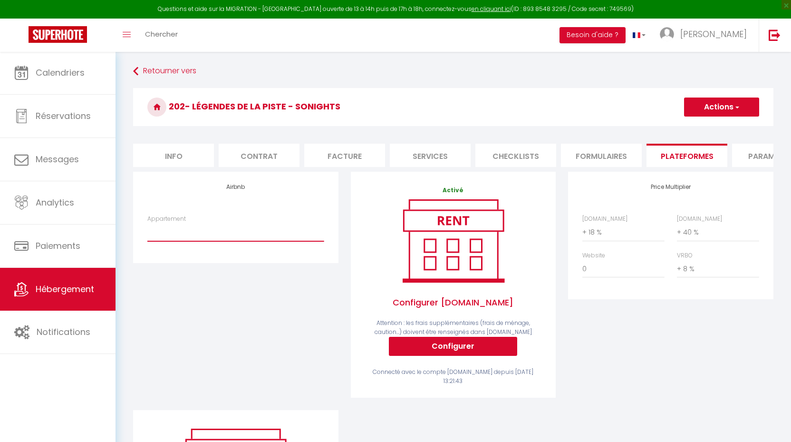
select select "3658-1114460424597238540"
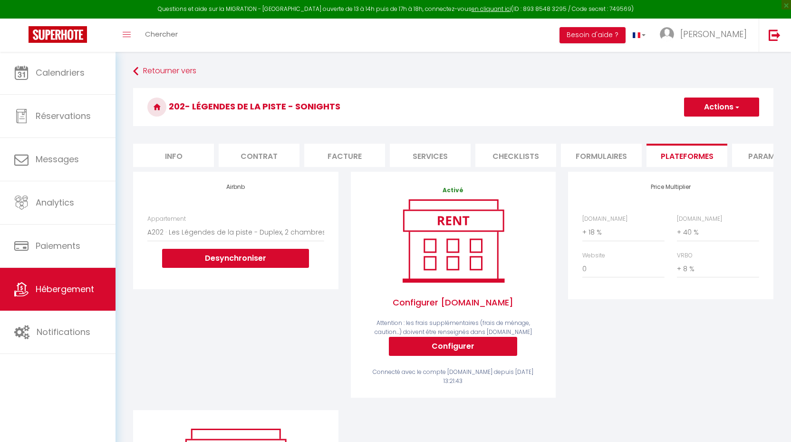
click at [723, 105] on button "Actions" at bounding box center [721, 106] width 75 height 19
click at [716, 127] on link "Enregistrer" at bounding box center [721, 128] width 75 height 12
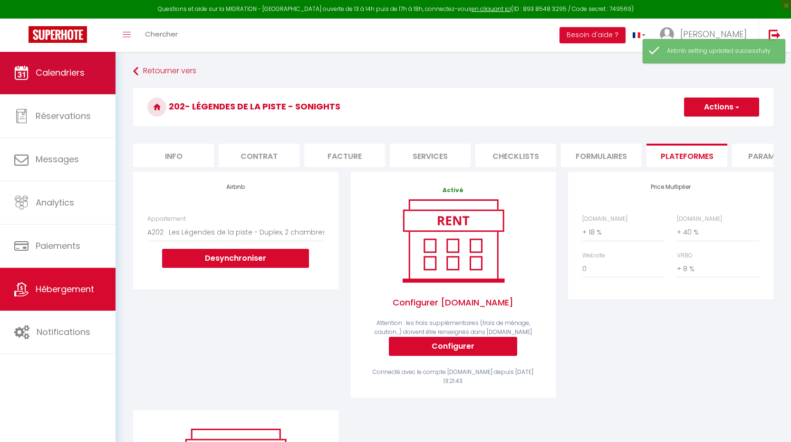
click at [72, 83] on link "Calendriers" at bounding box center [58, 72] width 116 height 43
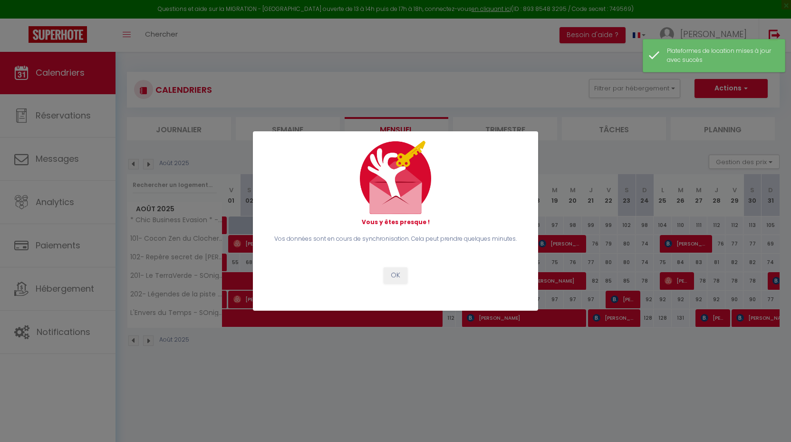
click at [366, 392] on div "Vous y êtes presque ! Vos données sont en cours de synchronisation. Cela peut p…" at bounding box center [395, 221] width 285 height 442
click at [396, 276] on button "OK" at bounding box center [396, 275] width 24 height 16
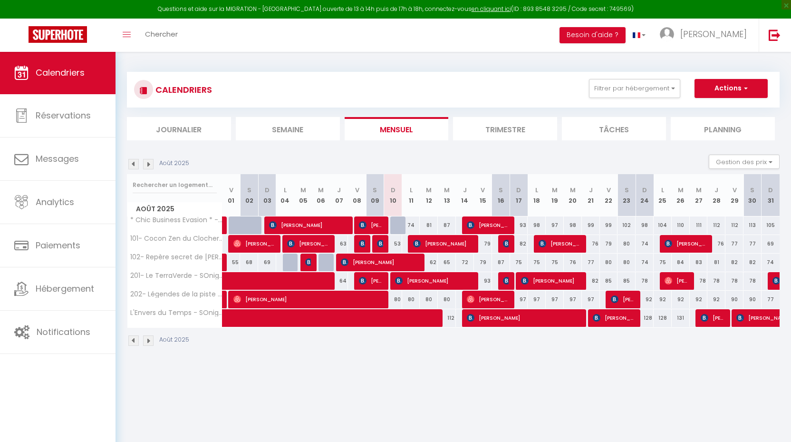
click at [295, 298] on span "[PERSON_NAME]" at bounding box center [308, 299] width 151 height 18
select select "OK"
select select "1"
select select "0"
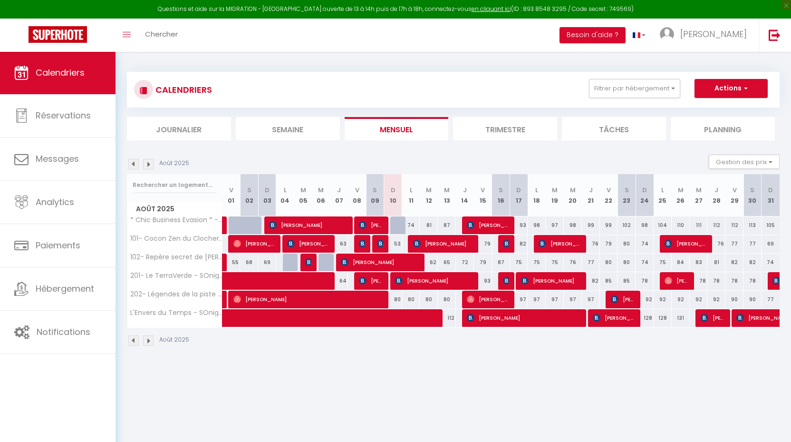
select select "1"
select select
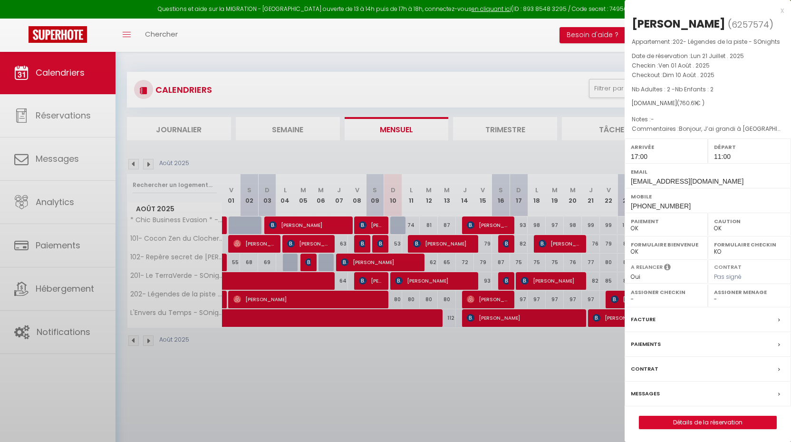
select select "24218"
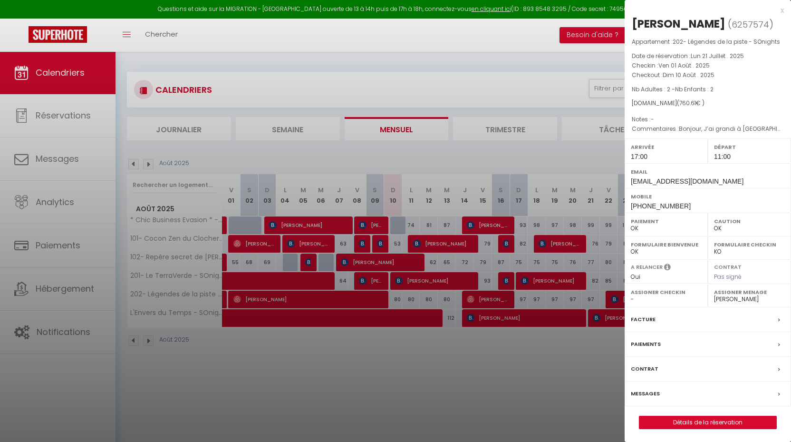
click at [717, 418] on link "Détails de la réservation" at bounding box center [707, 422] width 137 height 12
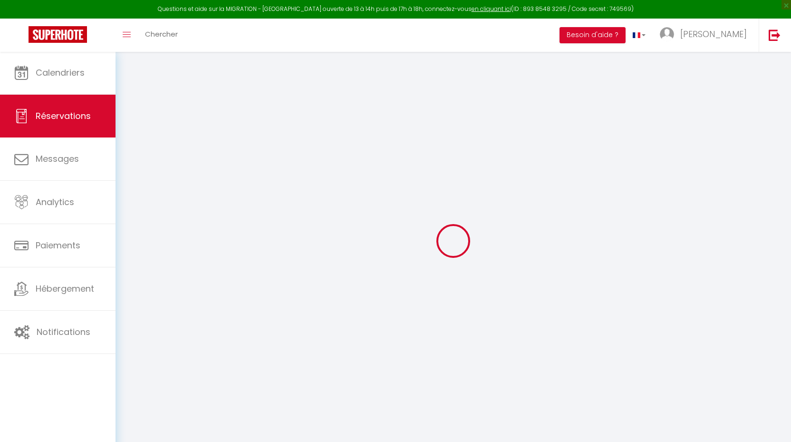
select select
checkbox input "false"
select select
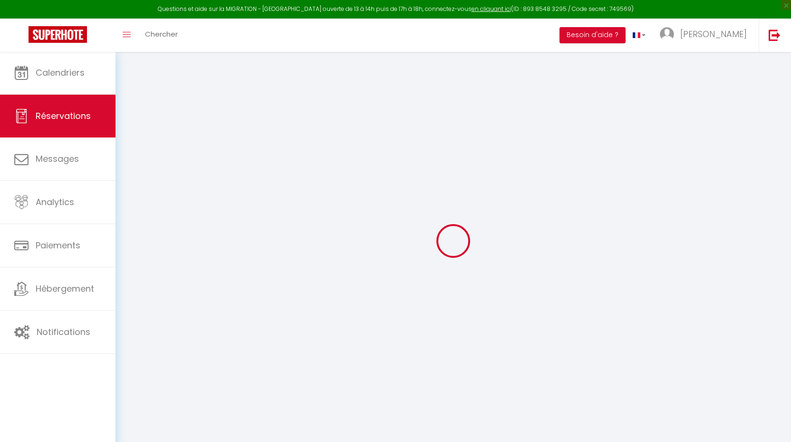
select select
checkbox input "false"
type textarea "Bonjour, J’ai grandi à [GEOGRAPHIC_DATA], mais cela fait 25 ans que je n’y suis…"
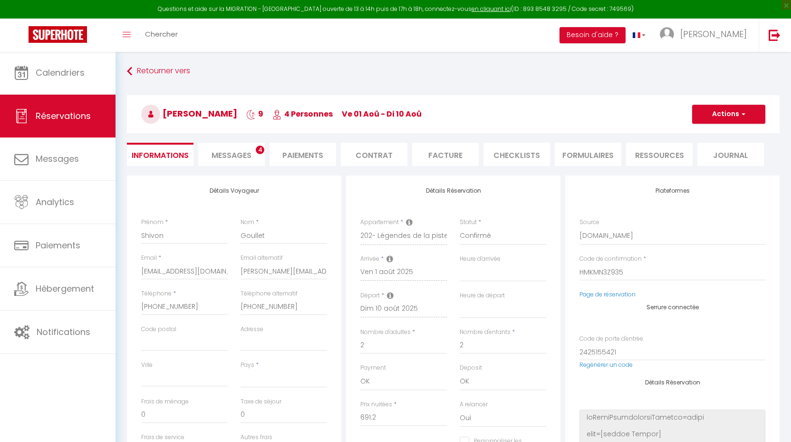
select select
type input "58"
type input "11.41"
select select
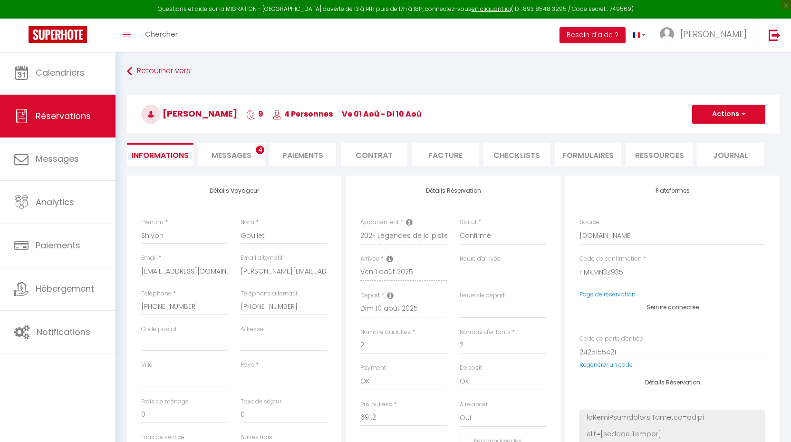
checkbox input "false"
select select
checkbox input "false"
select select "17:00"
select select "11:00"
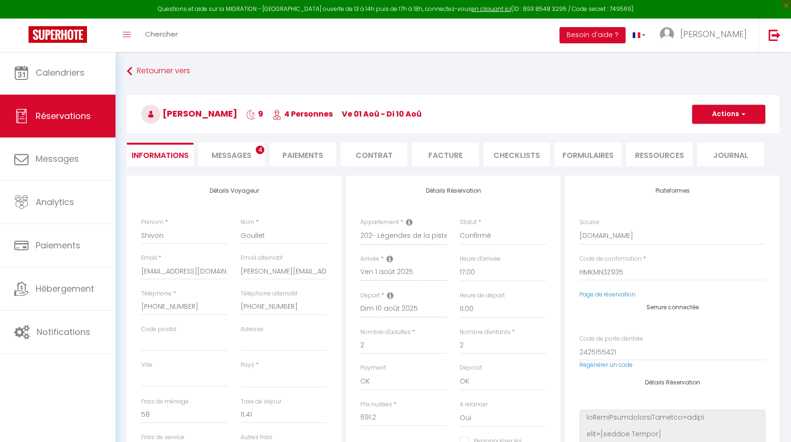
click at [507, 149] on li "CHECKLISTS" at bounding box center [517, 154] width 67 height 23
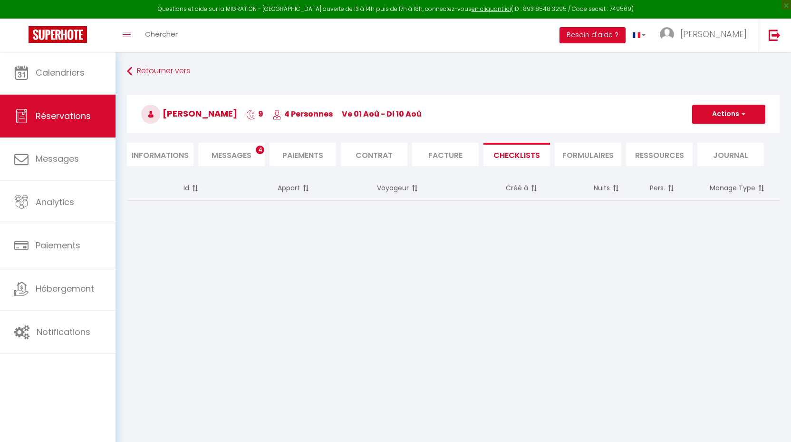
click at [226, 159] on span "Messages" at bounding box center [232, 155] width 40 height 11
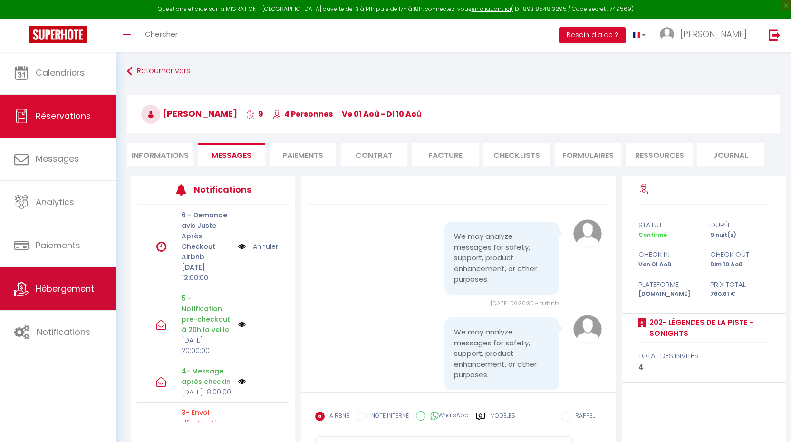
click at [50, 300] on link "Hébergement" at bounding box center [58, 288] width 116 height 43
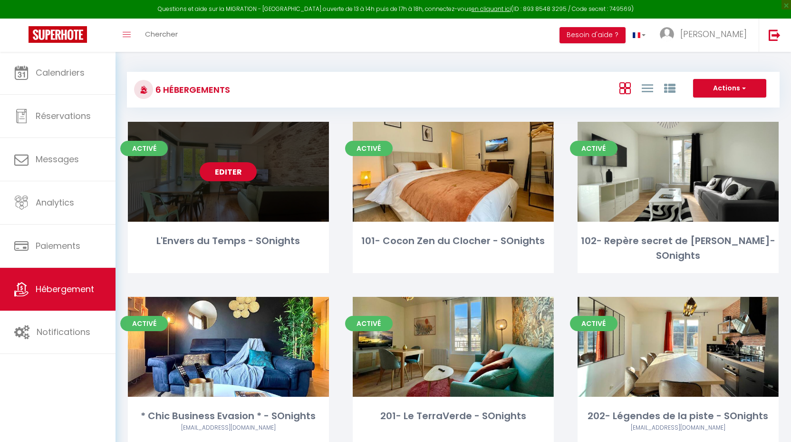
click at [236, 171] on link "Editer" at bounding box center [228, 171] width 57 height 19
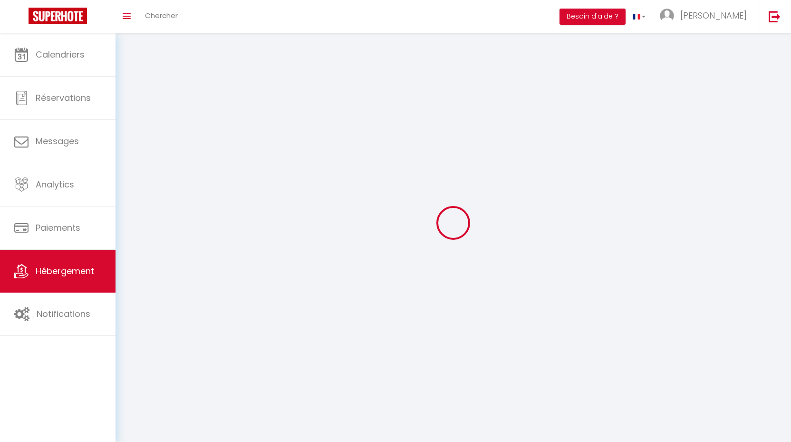
select select
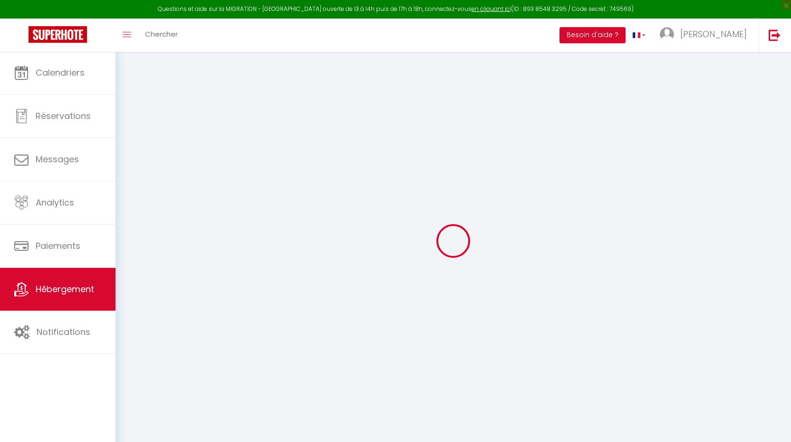
select select
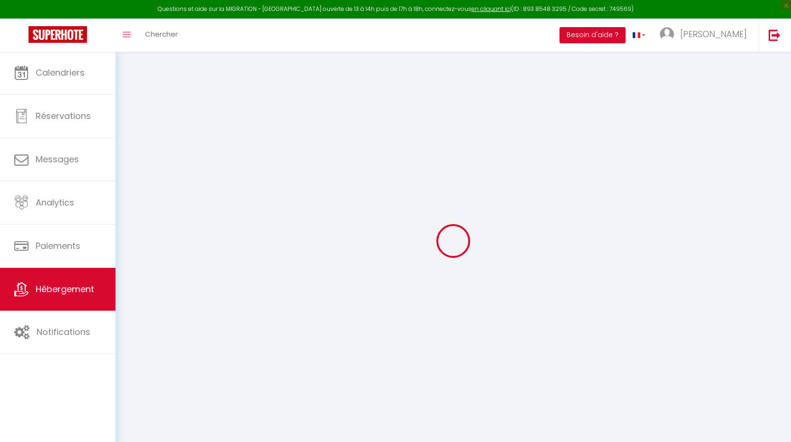
select select
checkbox input "false"
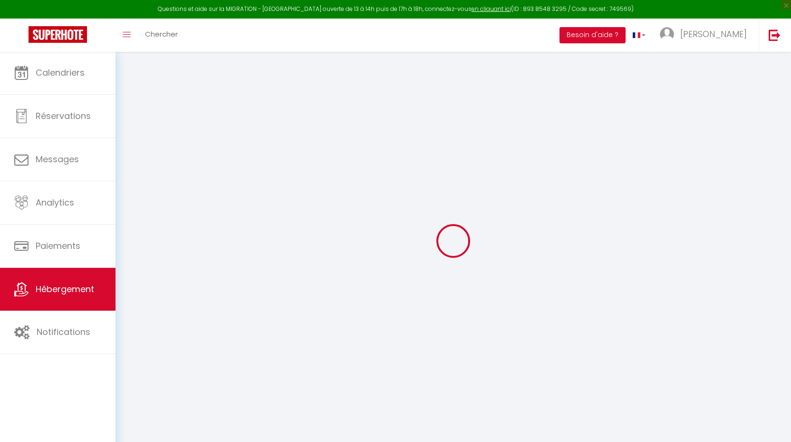
select select
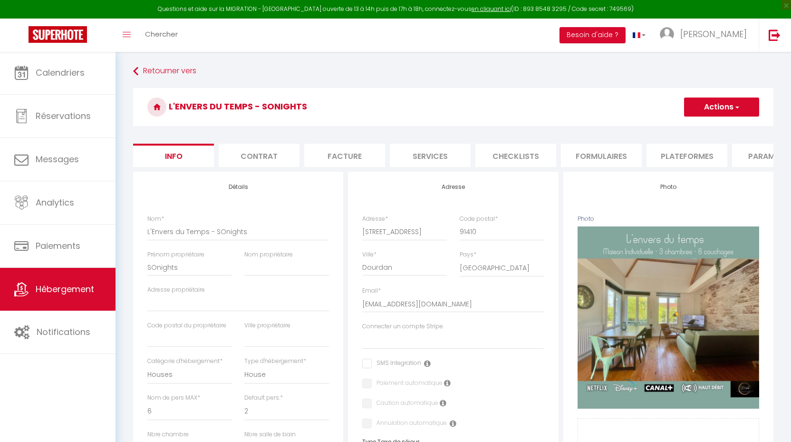
click at [687, 150] on li "Plateformes" at bounding box center [687, 155] width 81 height 23
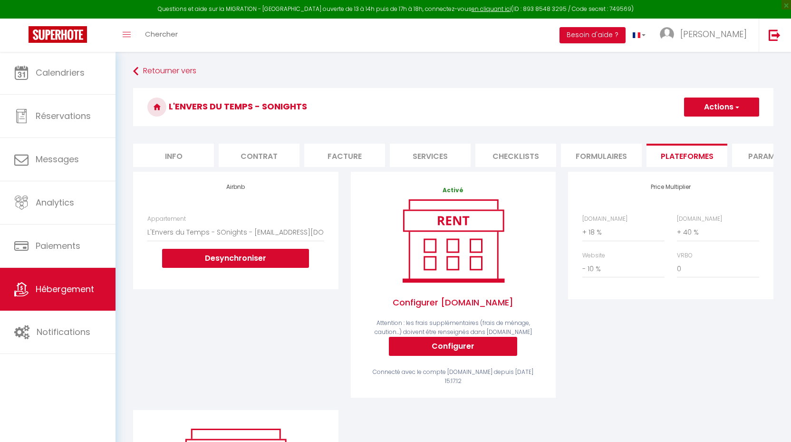
click at [732, 105] on button "Actions" at bounding box center [721, 106] width 75 height 19
click at [705, 128] on link "Enregistrer" at bounding box center [721, 128] width 75 height 12
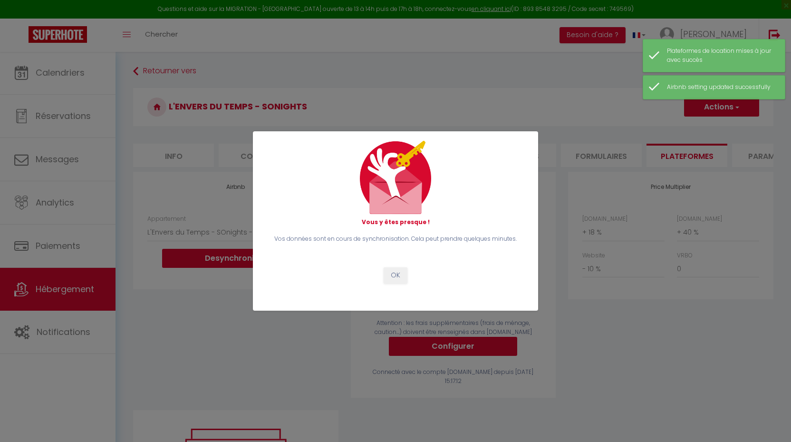
click at [395, 276] on button "OK" at bounding box center [396, 275] width 24 height 16
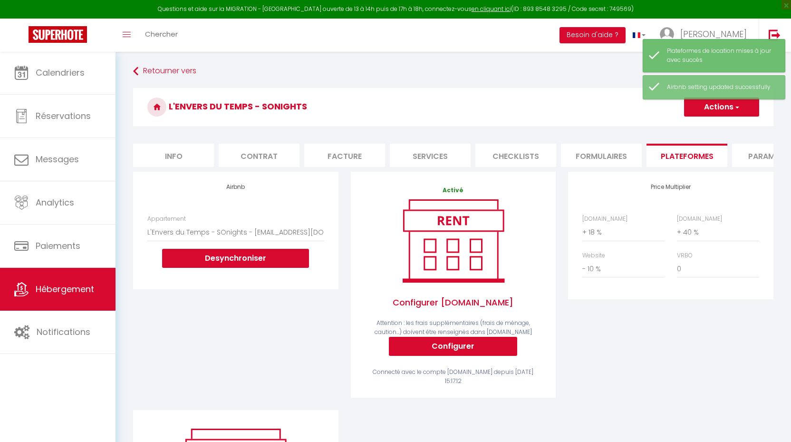
click at [70, 285] on span "Hébergement" at bounding box center [65, 289] width 58 height 12
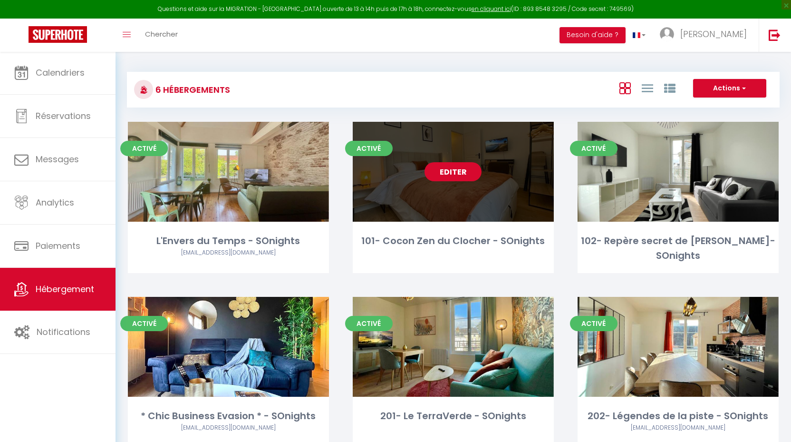
click at [453, 176] on link "Editer" at bounding box center [453, 171] width 57 height 19
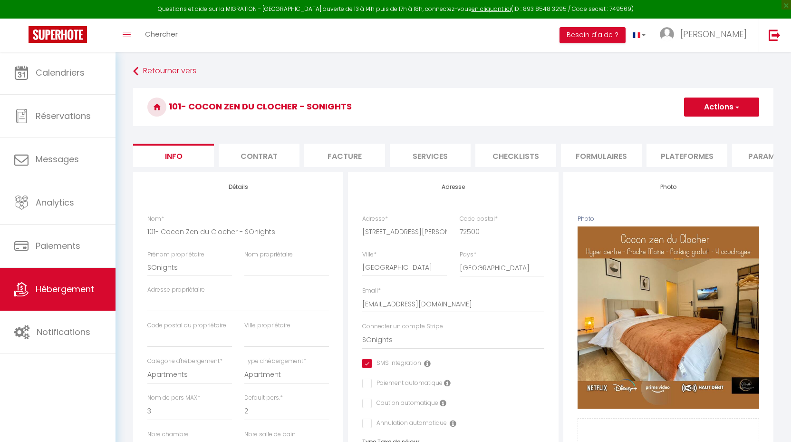
click at [673, 164] on li "Plateformes" at bounding box center [687, 155] width 81 height 23
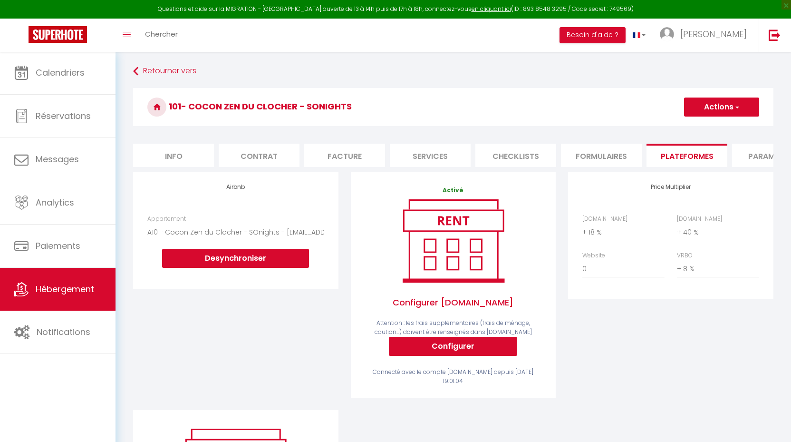
click at [717, 107] on button "Actions" at bounding box center [721, 106] width 75 height 19
click at [707, 128] on link "Enregistrer" at bounding box center [721, 128] width 75 height 12
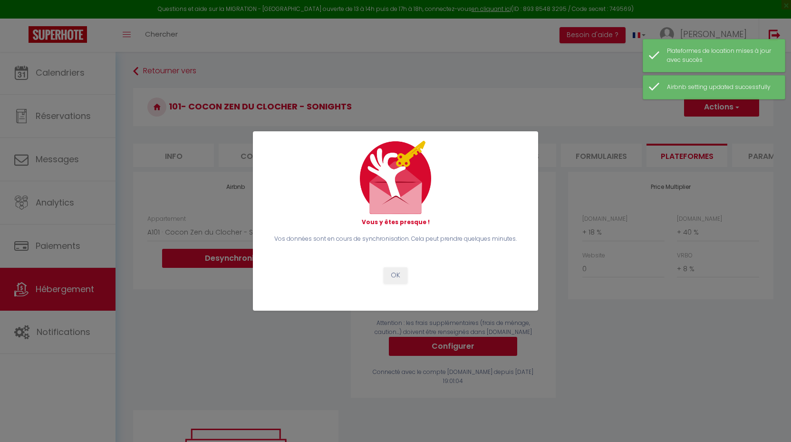
click at [393, 278] on button "OK" at bounding box center [396, 275] width 24 height 16
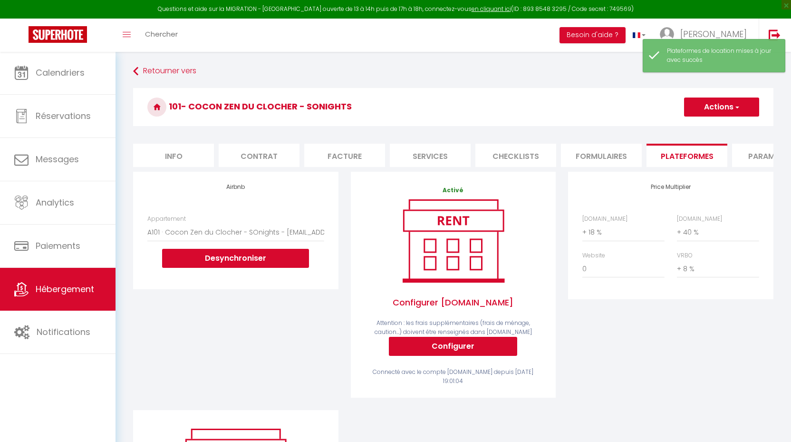
click at [51, 294] on span "Hébergement" at bounding box center [65, 289] width 58 height 12
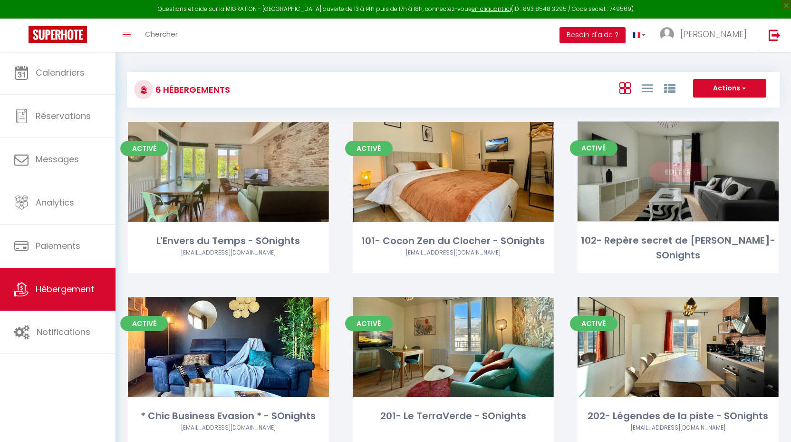
click at [682, 170] on link "Editer" at bounding box center [677, 171] width 57 height 19
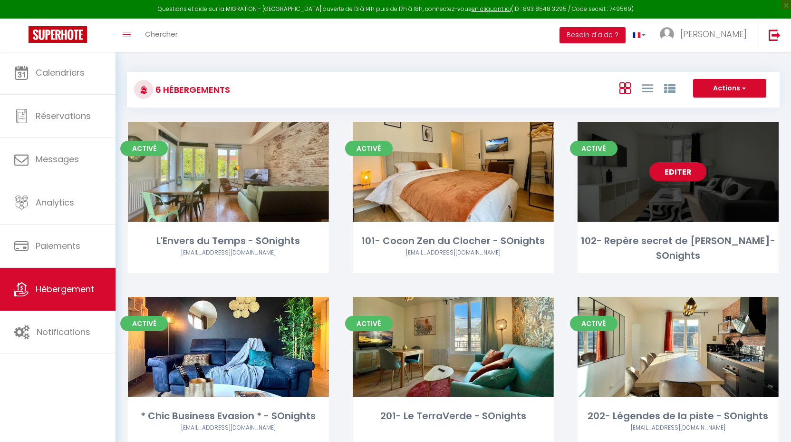
click at [675, 170] on link "Editer" at bounding box center [677, 171] width 57 height 19
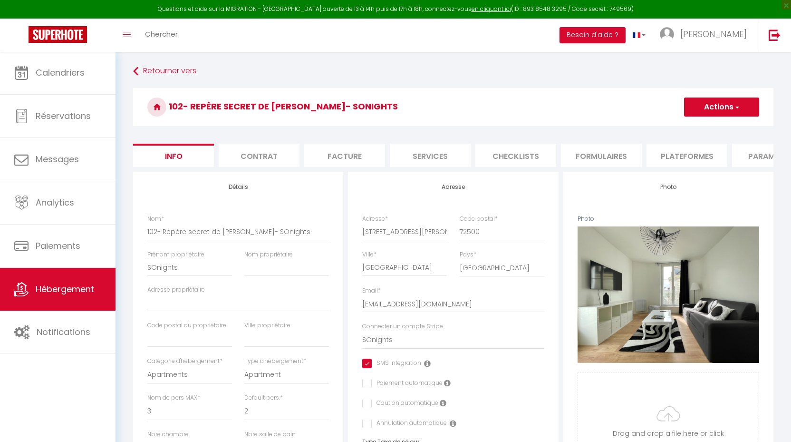
click at [605, 159] on li "Formulaires" at bounding box center [601, 155] width 81 height 23
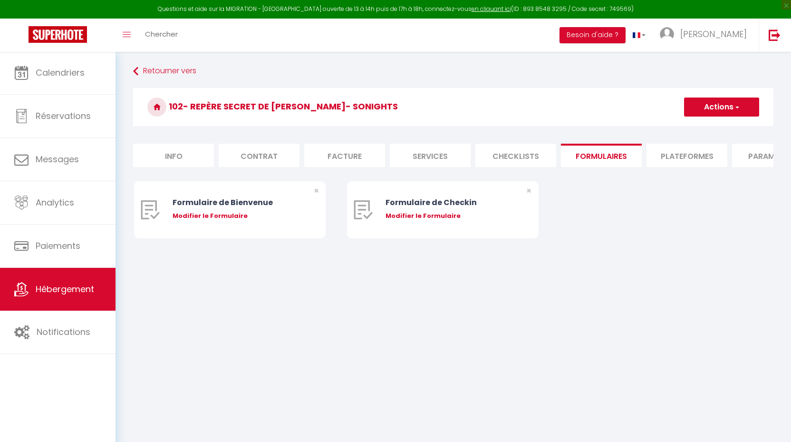
click at [683, 155] on li "Plateformes" at bounding box center [687, 155] width 81 height 23
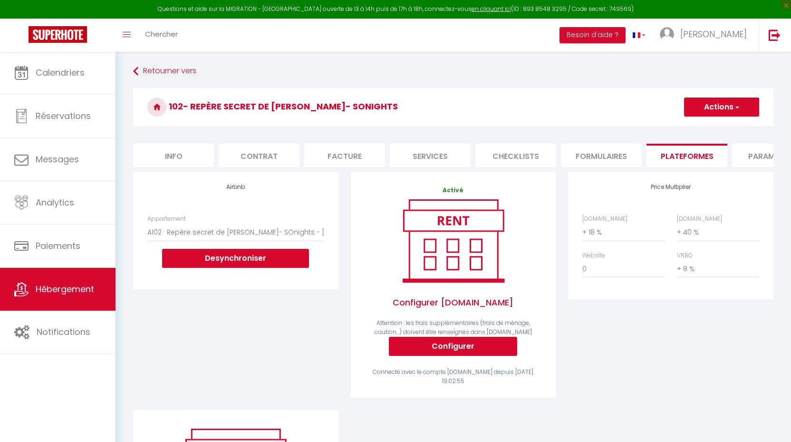
click at [727, 108] on button "Actions" at bounding box center [721, 106] width 75 height 19
click at [717, 125] on link "Enregistrer" at bounding box center [721, 128] width 75 height 12
click at [69, 291] on div "Questions et aide sur la MIGRATION - [GEOGRAPHIC_DATA] ouverte de 13 à 14h puis…" at bounding box center [395, 327] width 791 height 552
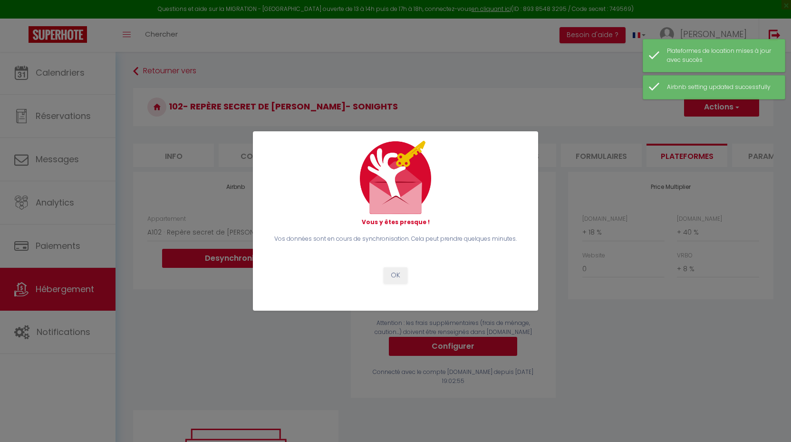
click at [396, 271] on button "OK" at bounding box center [396, 275] width 24 height 16
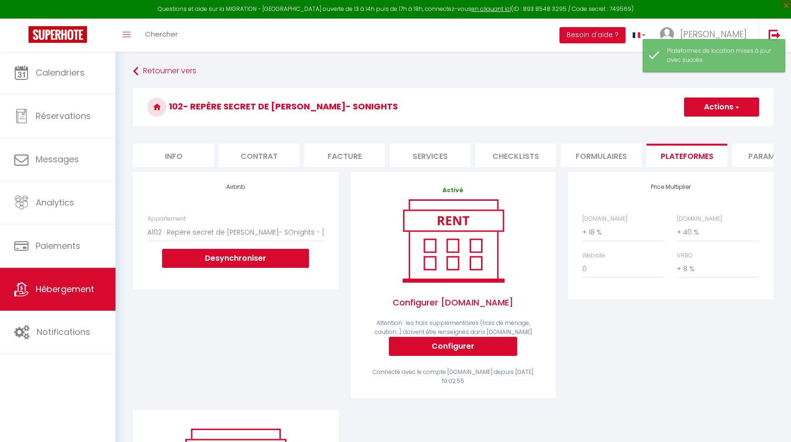
click at [66, 293] on span "Hébergement" at bounding box center [65, 289] width 58 height 12
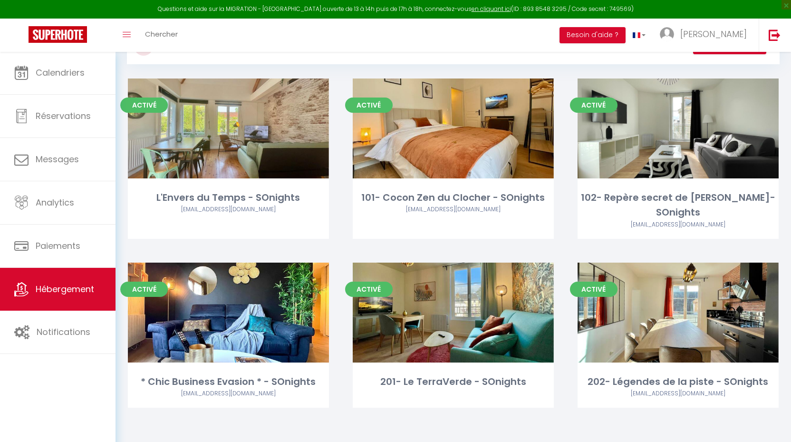
scroll to position [44, 0]
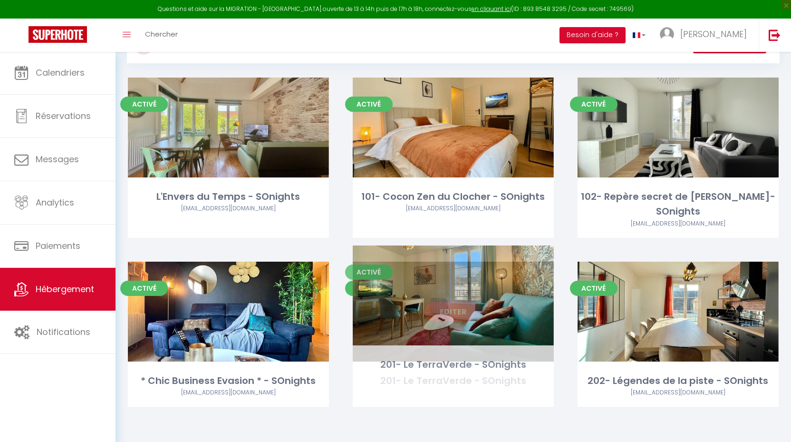
click at [455, 280] on div "Editer" at bounding box center [453, 311] width 201 height 100
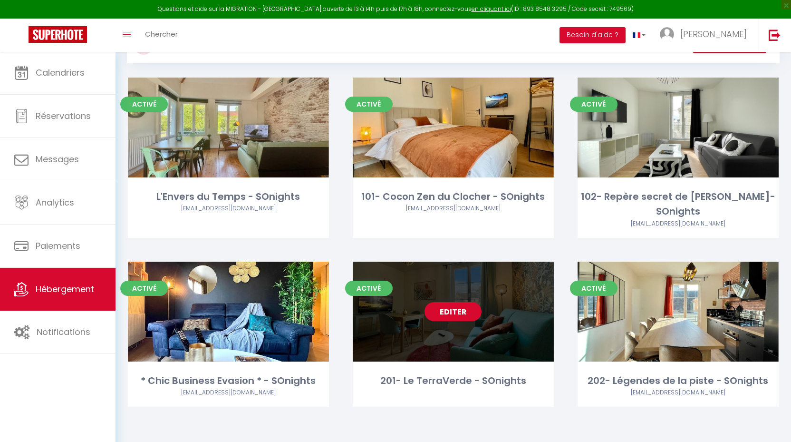
click at [455, 302] on link "Editer" at bounding box center [453, 311] width 57 height 19
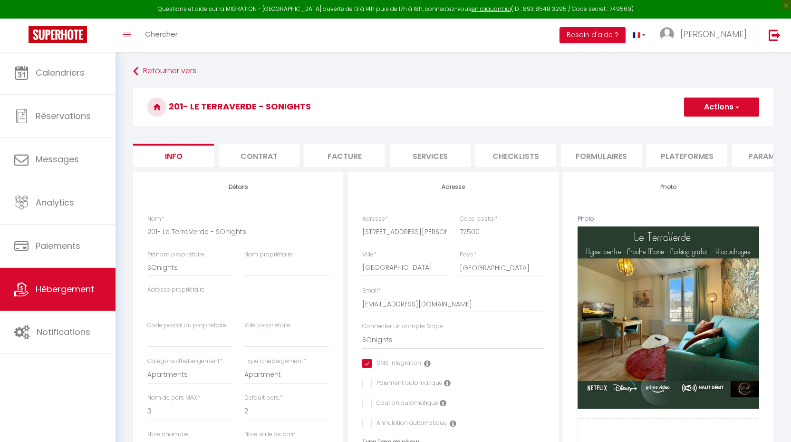
click at [683, 162] on li "Plateformes" at bounding box center [687, 155] width 81 height 23
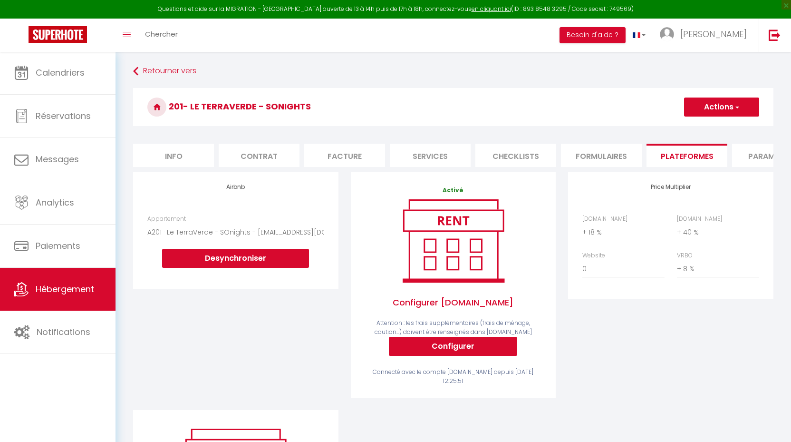
click at [726, 104] on button "Actions" at bounding box center [721, 106] width 75 height 19
click at [709, 128] on link "Enregistrer" at bounding box center [721, 128] width 75 height 12
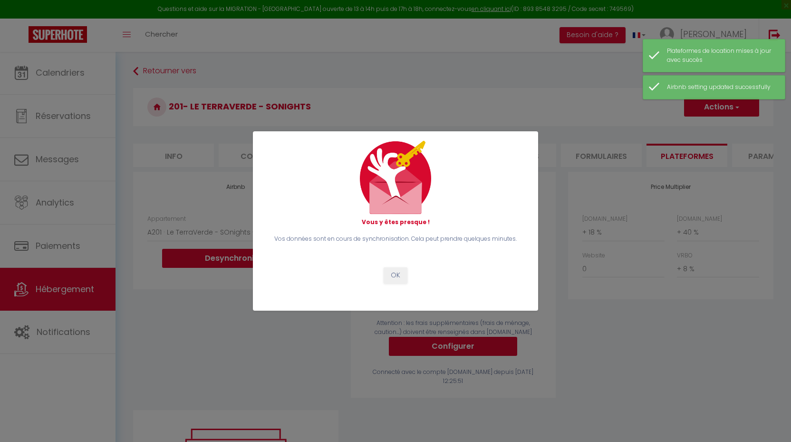
click at [398, 269] on button "OK" at bounding box center [396, 275] width 24 height 16
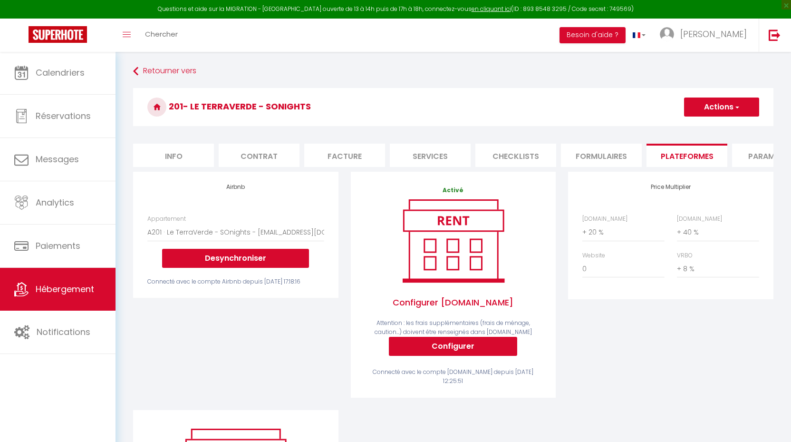
click at [718, 108] on button "Actions" at bounding box center [721, 106] width 75 height 19
click at [708, 128] on link "Enregistrer" at bounding box center [721, 128] width 75 height 12
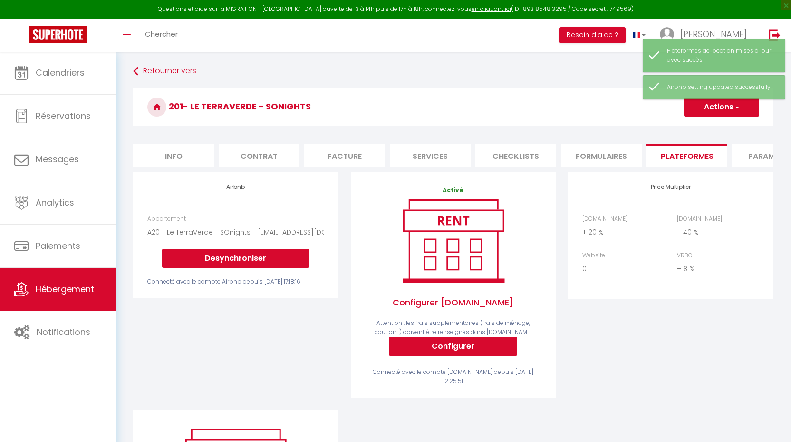
click at [64, 282] on link "Hébergement" at bounding box center [58, 289] width 116 height 43
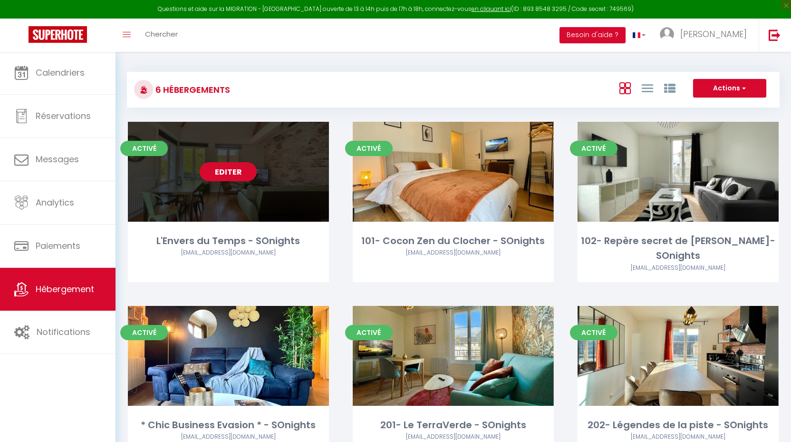
click at [233, 170] on link "Editer" at bounding box center [228, 171] width 57 height 19
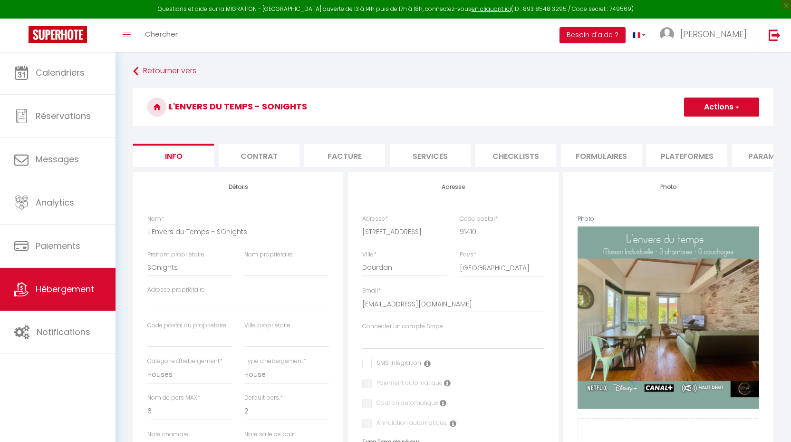
click at [679, 159] on li "Plateformes" at bounding box center [687, 155] width 81 height 23
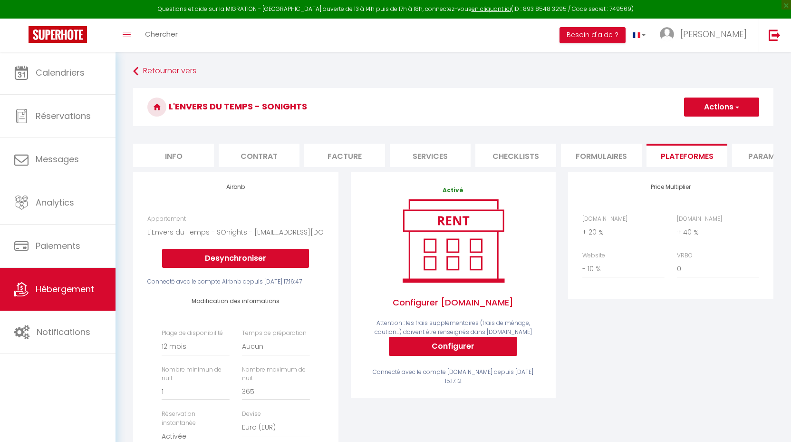
click at [710, 114] on button "Actions" at bounding box center [721, 106] width 75 height 19
click at [706, 130] on link "Enregistrer" at bounding box center [721, 128] width 75 height 12
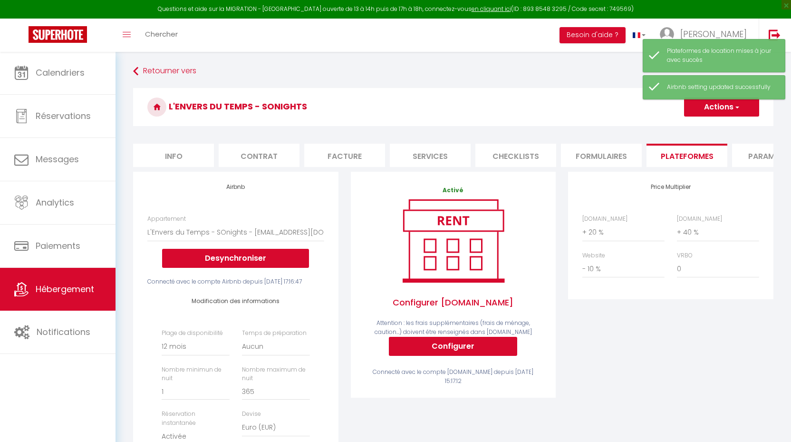
click at [47, 288] on span "Hébergement" at bounding box center [65, 289] width 58 height 12
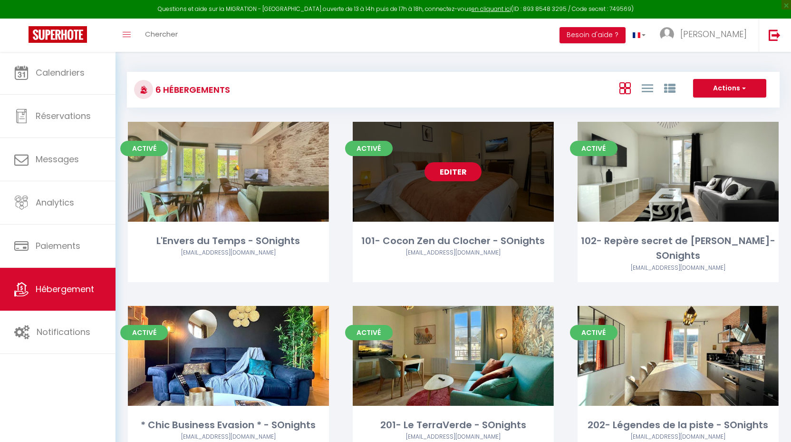
click at [450, 168] on link "Editer" at bounding box center [453, 171] width 57 height 19
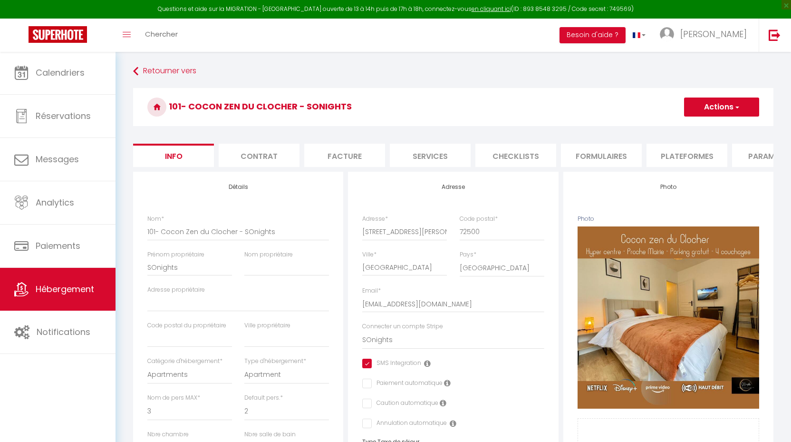
click at [688, 154] on li "Plateformes" at bounding box center [687, 155] width 81 height 23
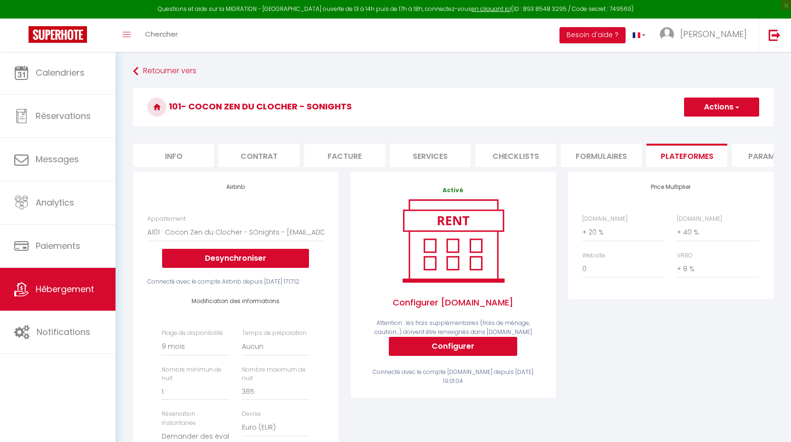
click at [716, 109] on button "Actions" at bounding box center [721, 106] width 75 height 19
click at [706, 126] on link "Enregistrer" at bounding box center [721, 128] width 75 height 12
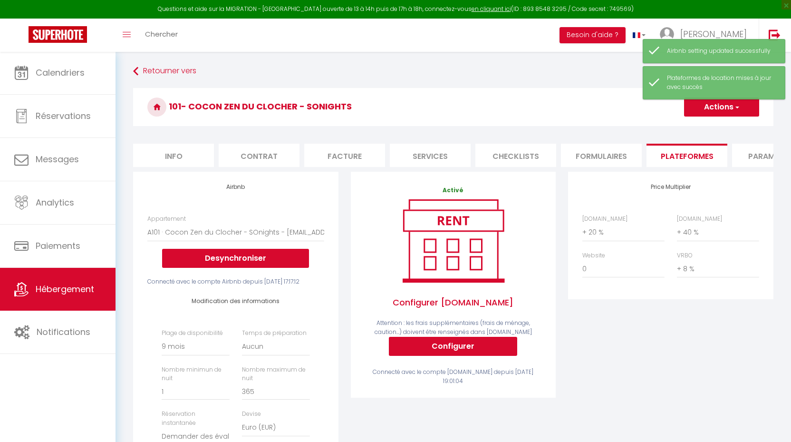
click at [72, 294] on span "Hébergement" at bounding box center [65, 289] width 58 height 12
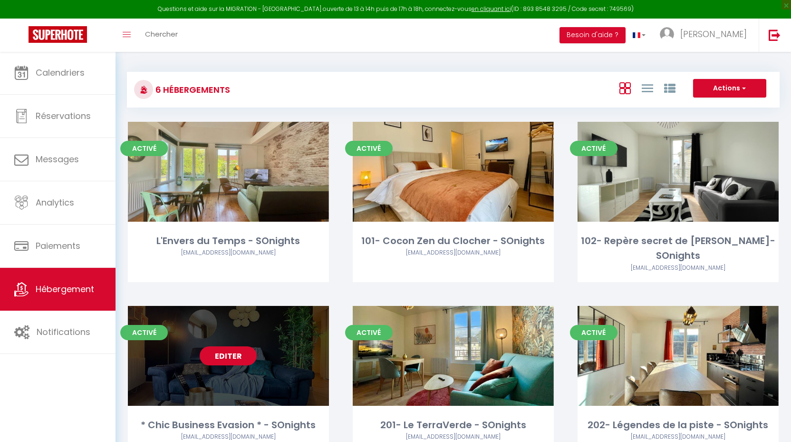
click at [239, 346] on link "Editer" at bounding box center [228, 355] width 57 height 19
click at [231, 346] on link "Editer" at bounding box center [228, 355] width 57 height 19
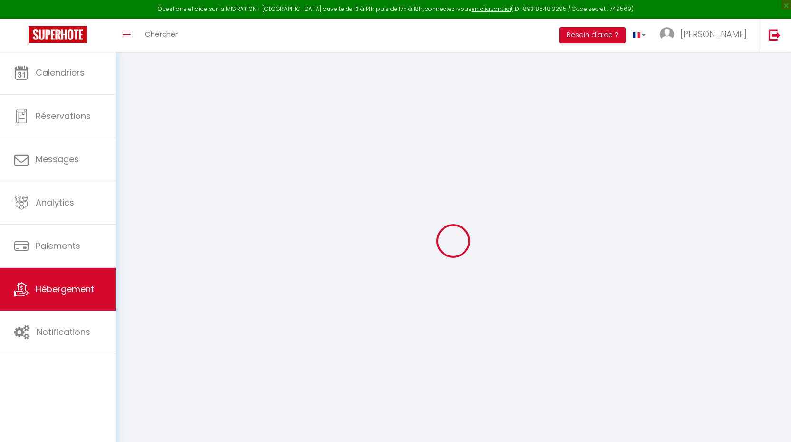
click at [774, 135] on div at bounding box center [453, 241] width 653 height 356
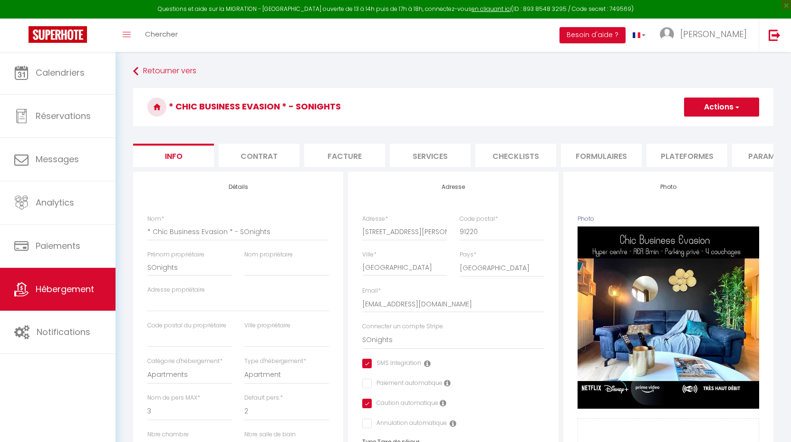
click at [711, 112] on button "Actions" at bounding box center [721, 106] width 75 height 19
click at [604, 161] on li "Formulaires" at bounding box center [601, 155] width 81 height 23
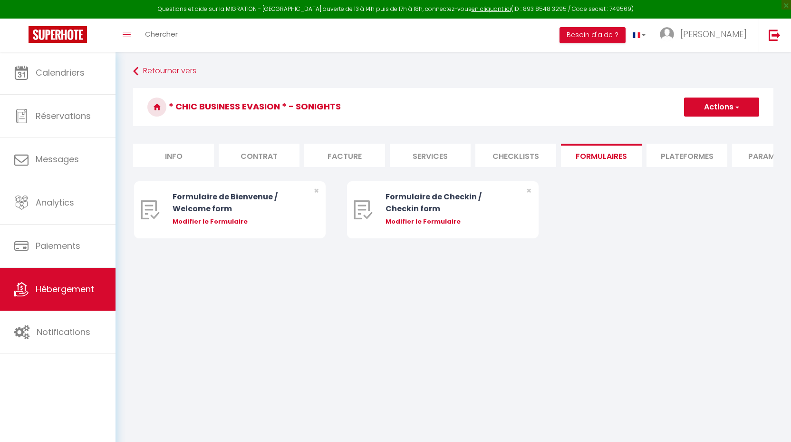
click at [666, 160] on li "Plateformes" at bounding box center [687, 155] width 81 height 23
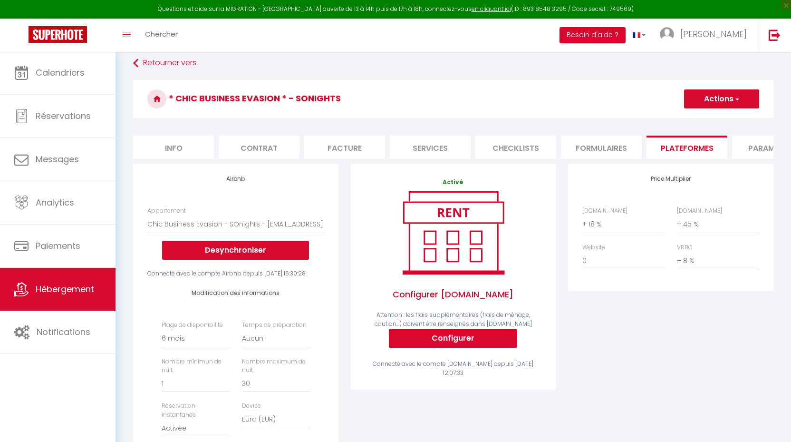
scroll to position [8, 0]
click at [726, 96] on button "Actions" at bounding box center [721, 98] width 75 height 19
click at [715, 117] on link "Enregistrer" at bounding box center [721, 120] width 75 height 12
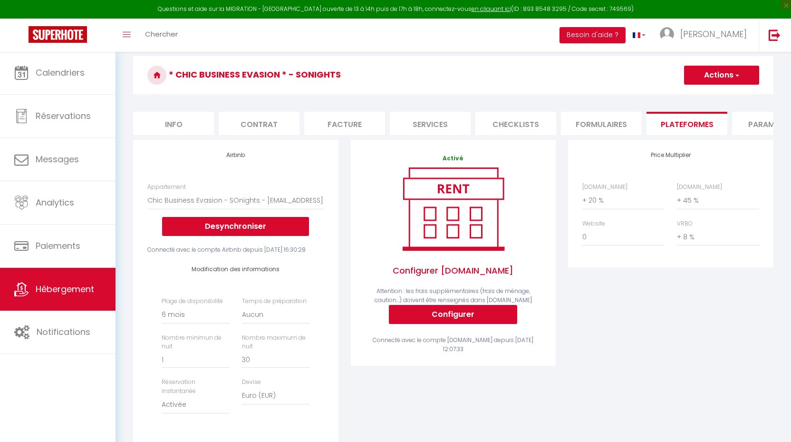
scroll to position [32, 0]
click at [46, 290] on span "Hébergement" at bounding box center [65, 289] width 58 height 12
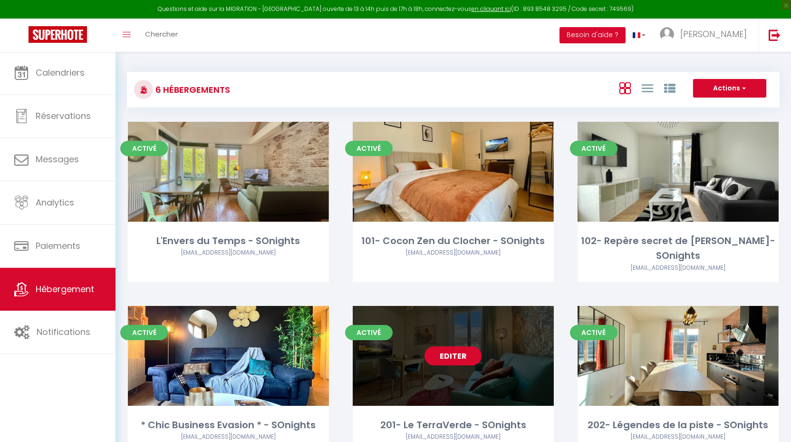
click at [453, 346] on link "Editer" at bounding box center [453, 355] width 57 height 19
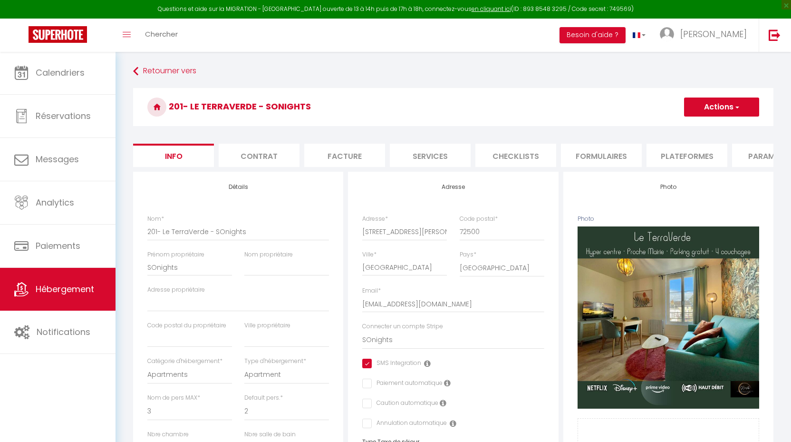
click at [673, 150] on li "Plateformes" at bounding box center [687, 155] width 81 height 23
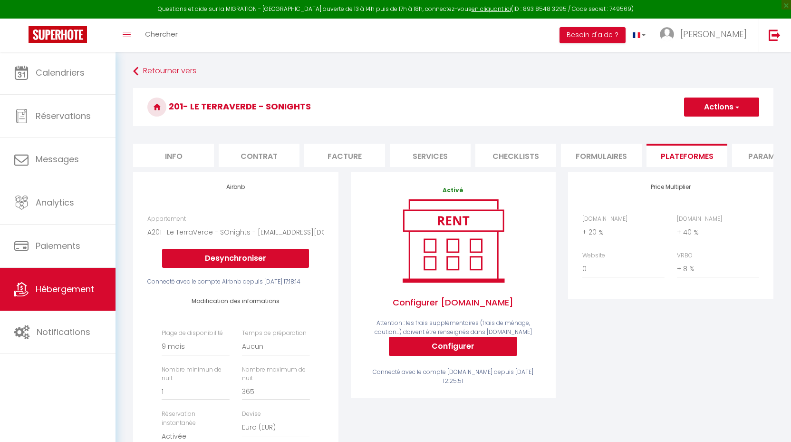
click at [50, 288] on span "Hébergement" at bounding box center [65, 289] width 58 height 12
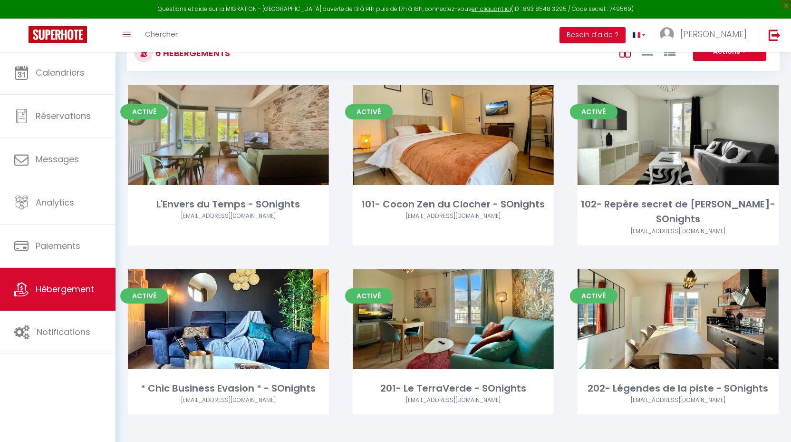
scroll to position [38, 0]
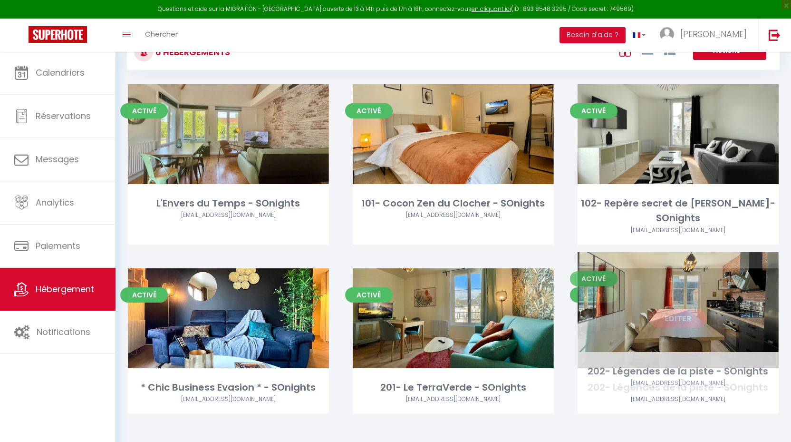
click at [686, 309] on link "Editer" at bounding box center [677, 318] width 57 height 19
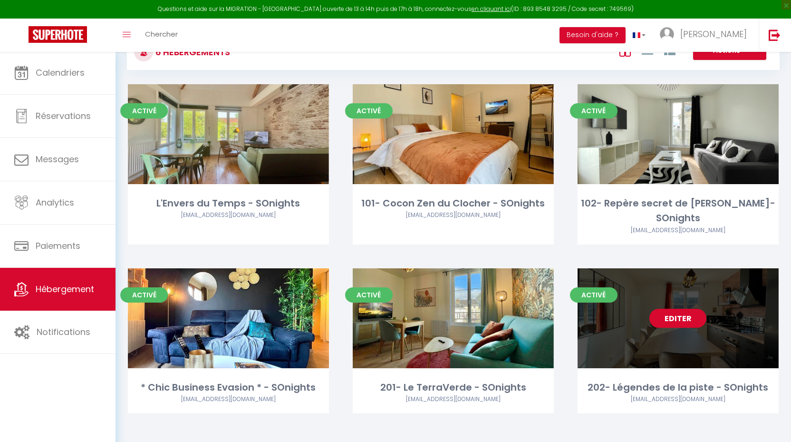
click at [675, 309] on link "Editer" at bounding box center [677, 318] width 57 height 19
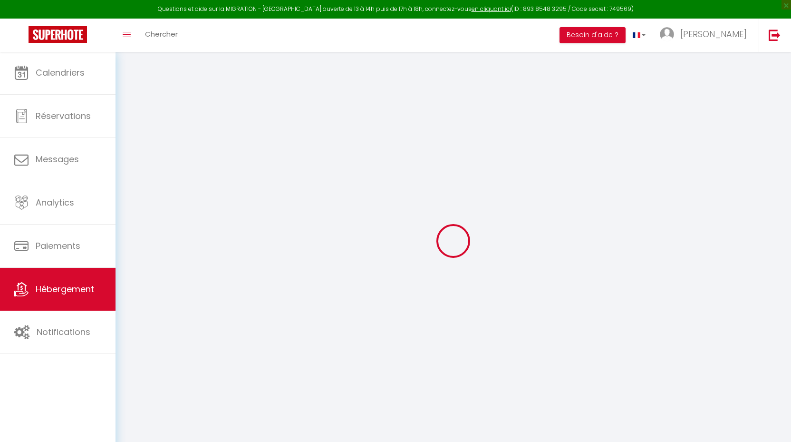
click at [675, 300] on div at bounding box center [453, 241] width 653 height 356
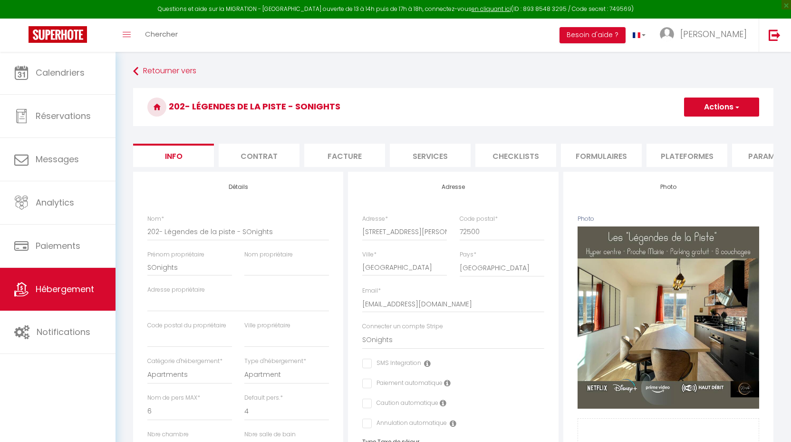
click at [683, 153] on li "Plateformes" at bounding box center [687, 155] width 81 height 23
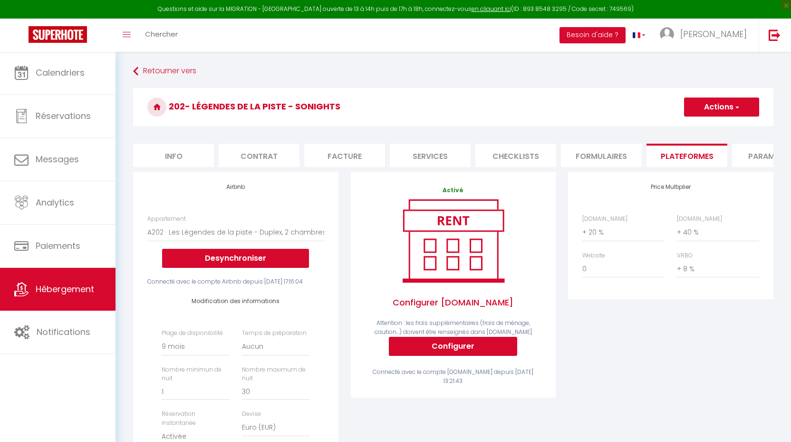
click at [717, 110] on button "Actions" at bounding box center [721, 106] width 75 height 19
click at [707, 126] on link "Enregistrer" at bounding box center [721, 128] width 75 height 12
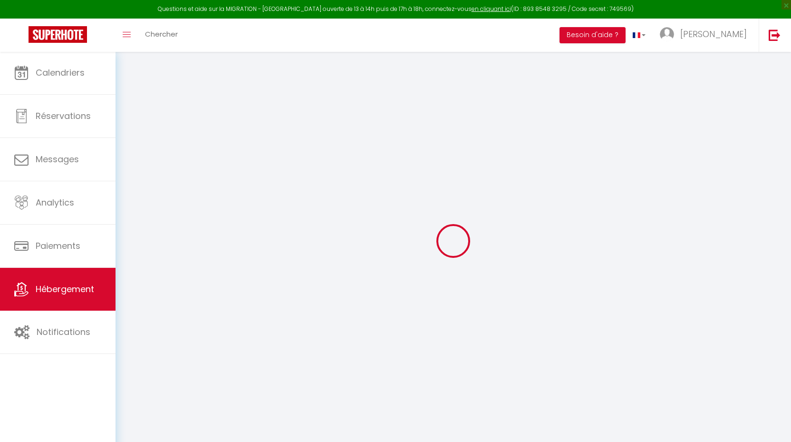
click at [687, 121] on div at bounding box center [453, 241] width 653 height 356
